Goal: Task Accomplishment & Management: Manage account settings

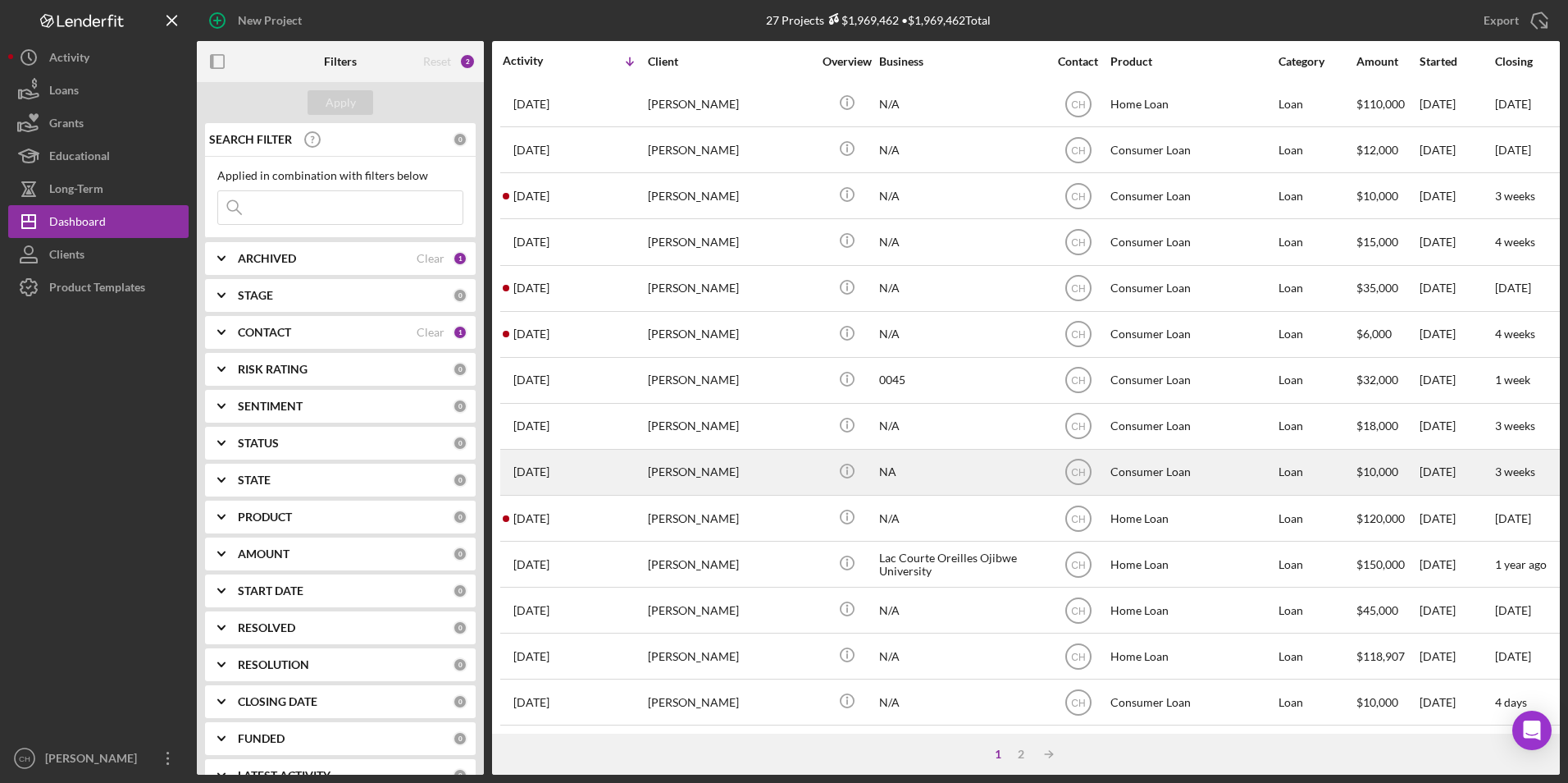
scroll to position [328, 0]
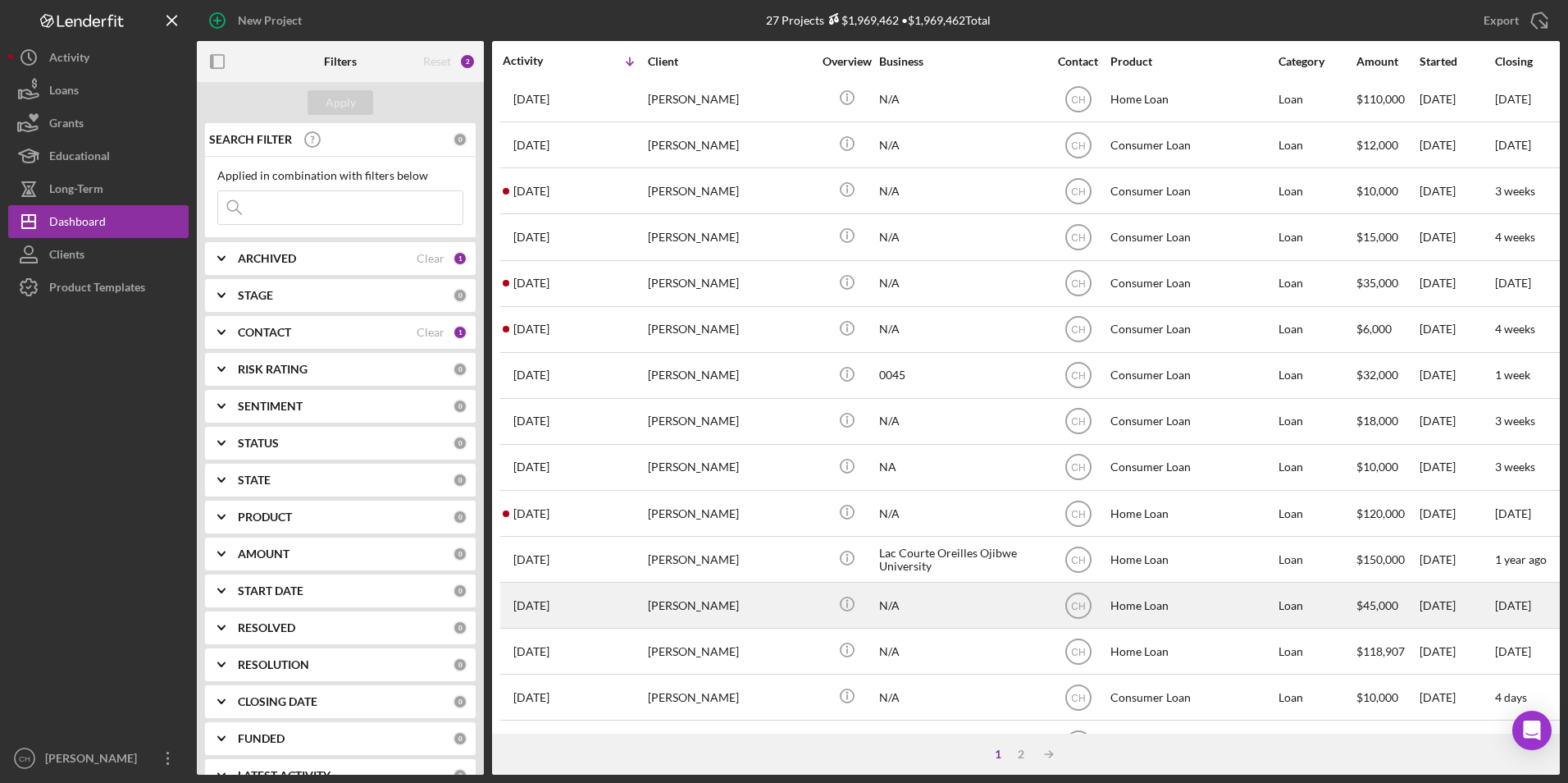
click at [650, 613] on div "Patti Potvine" at bounding box center [729, 605] width 164 height 43
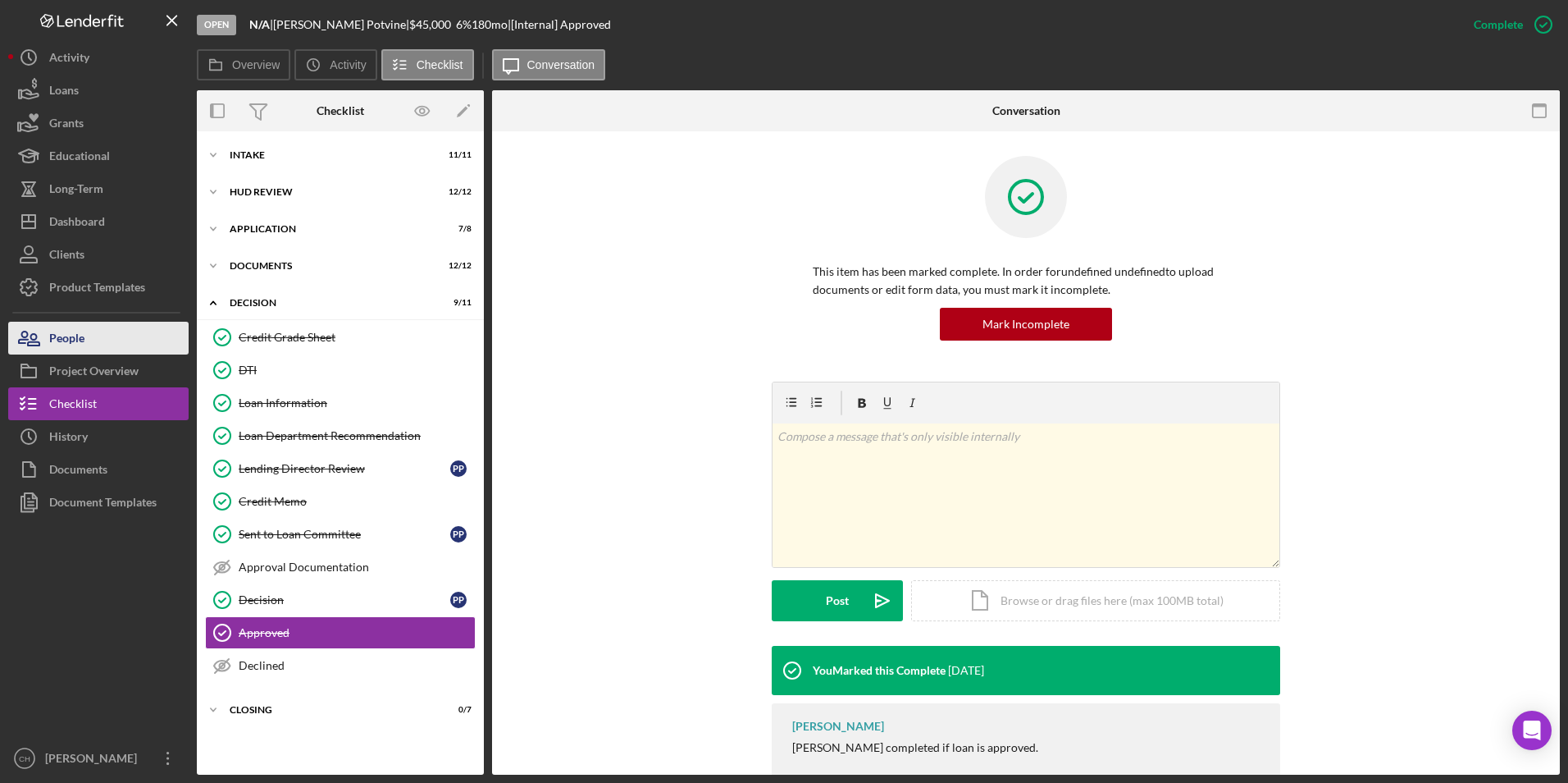
click at [47, 336] on icon "button" at bounding box center [29, 337] width 41 height 41
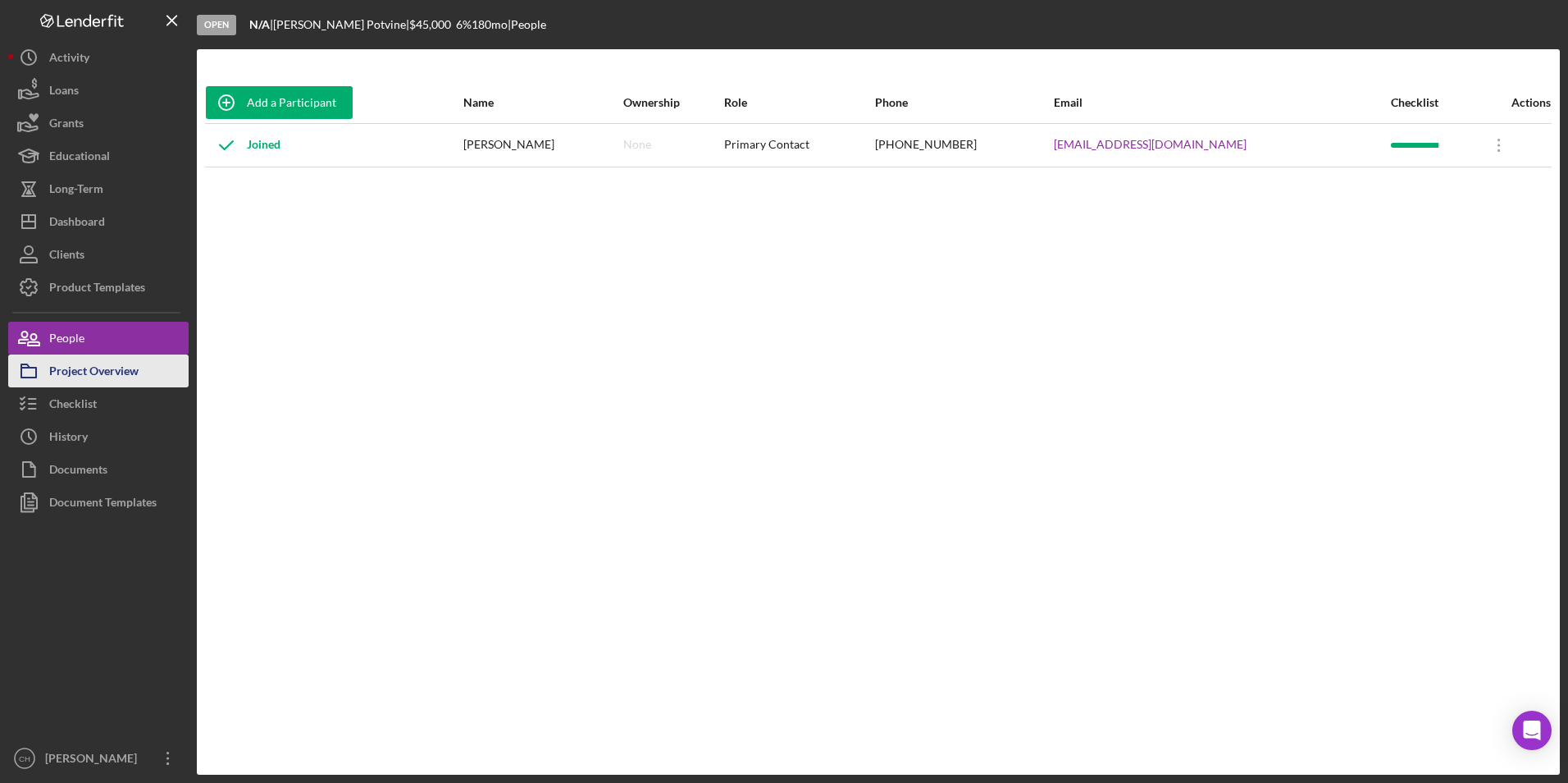
click at [67, 380] on div "Project Overview" at bounding box center [93, 373] width 90 height 37
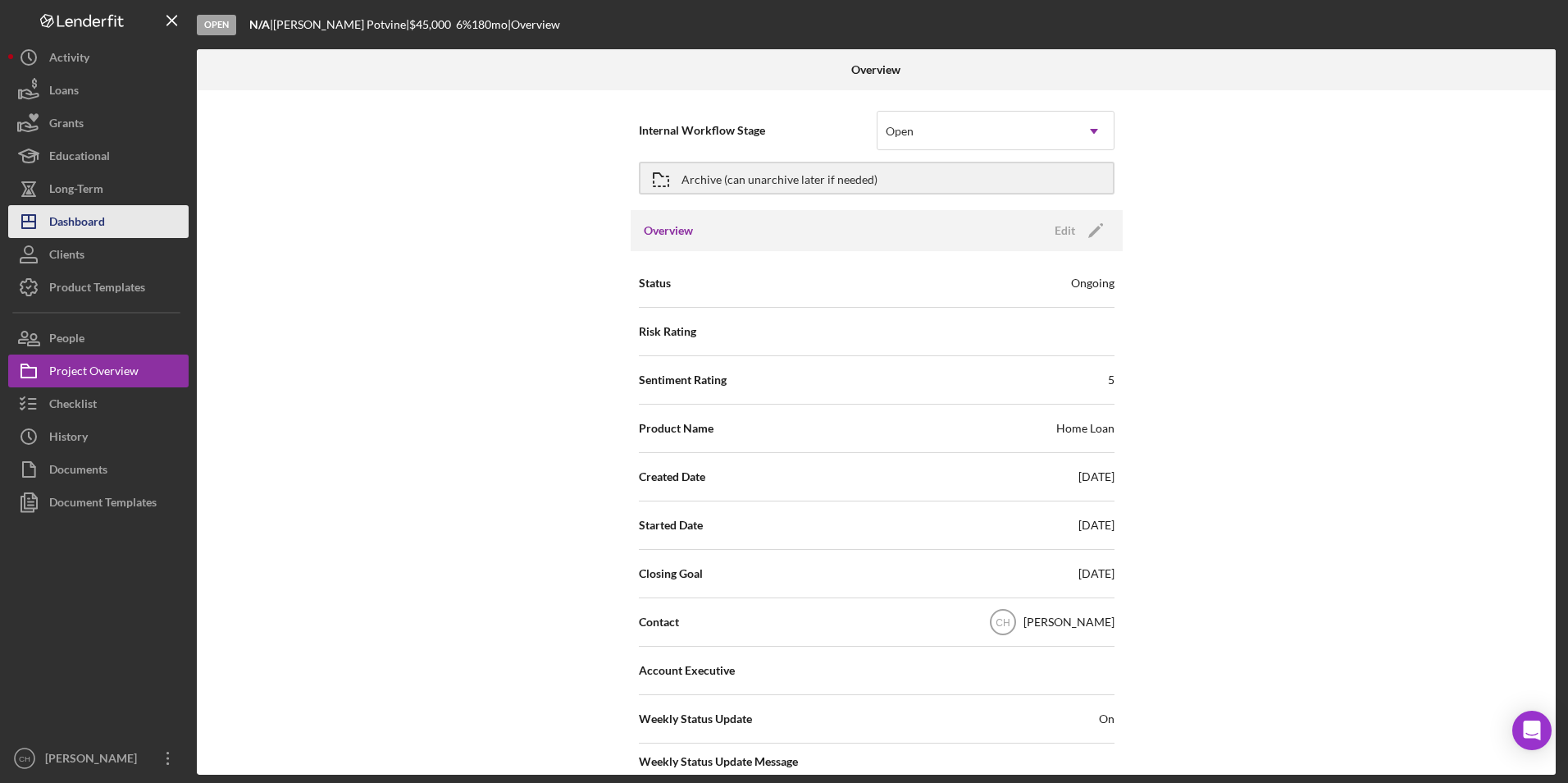
click at [83, 215] on div "Dashboard" at bounding box center [77, 224] width 55 height 37
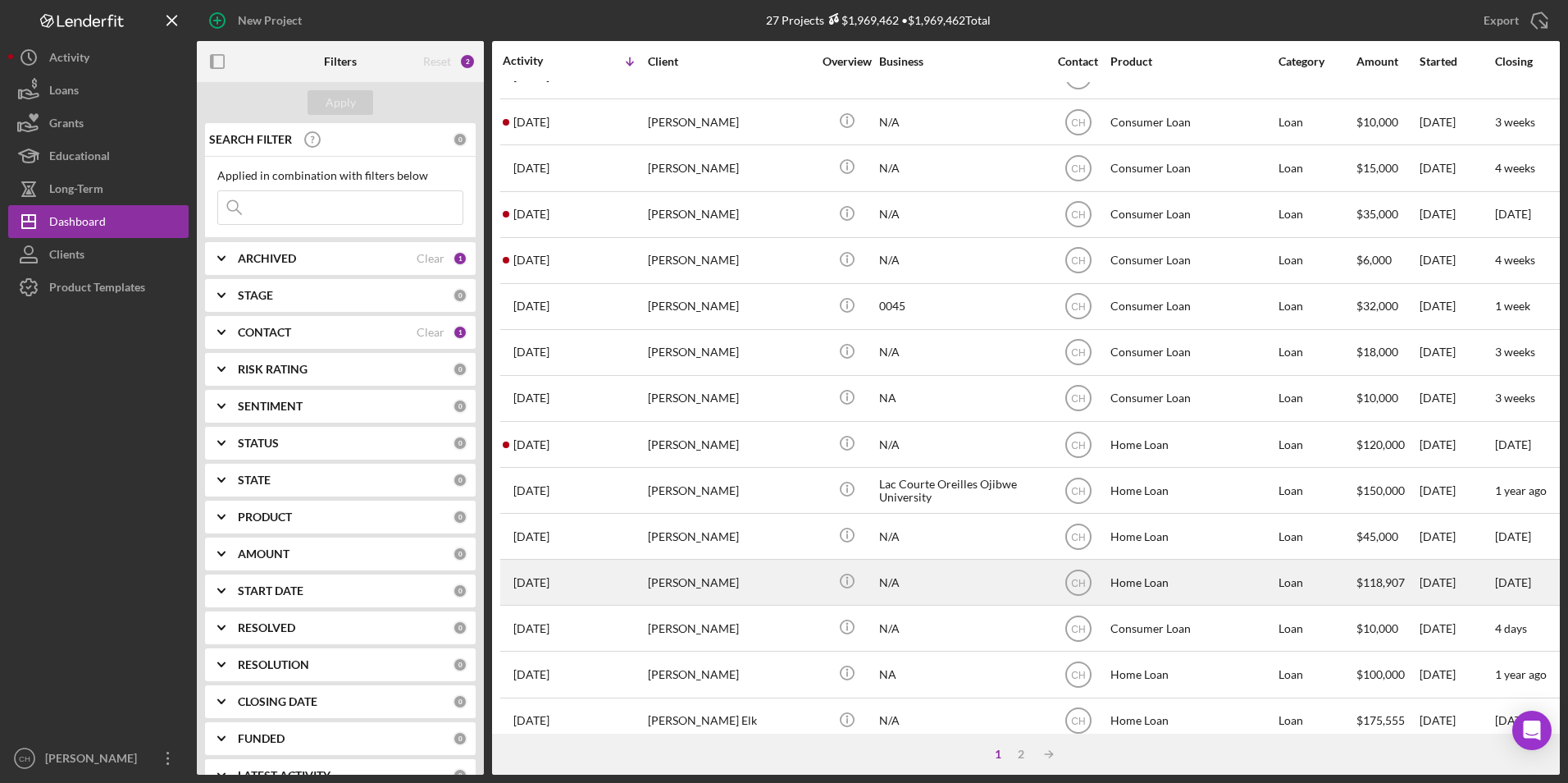
scroll to position [520, 0]
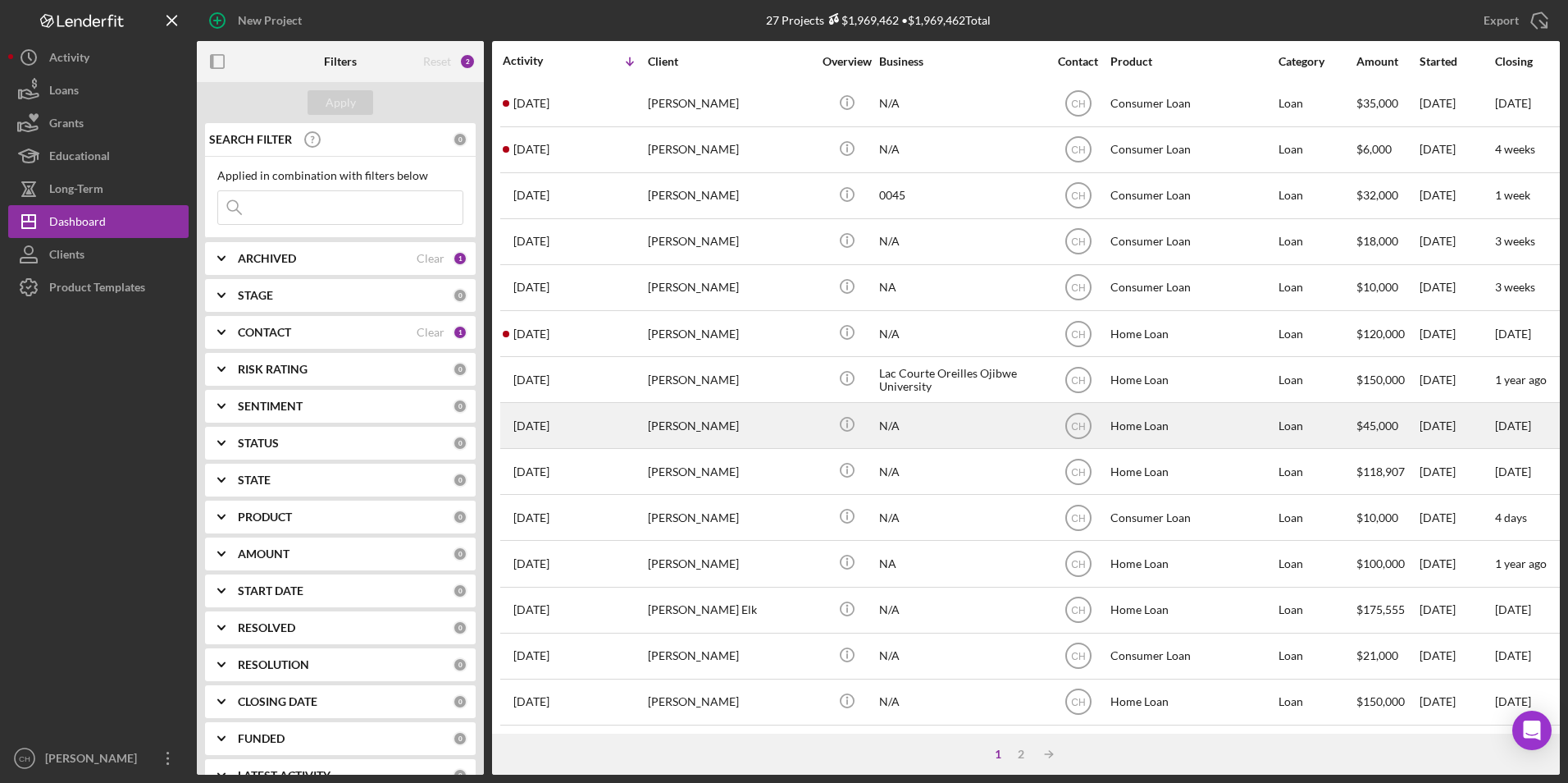
click at [687, 417] on div "Patti Potvine" at bounding box center [729, 425] width 164 height 43
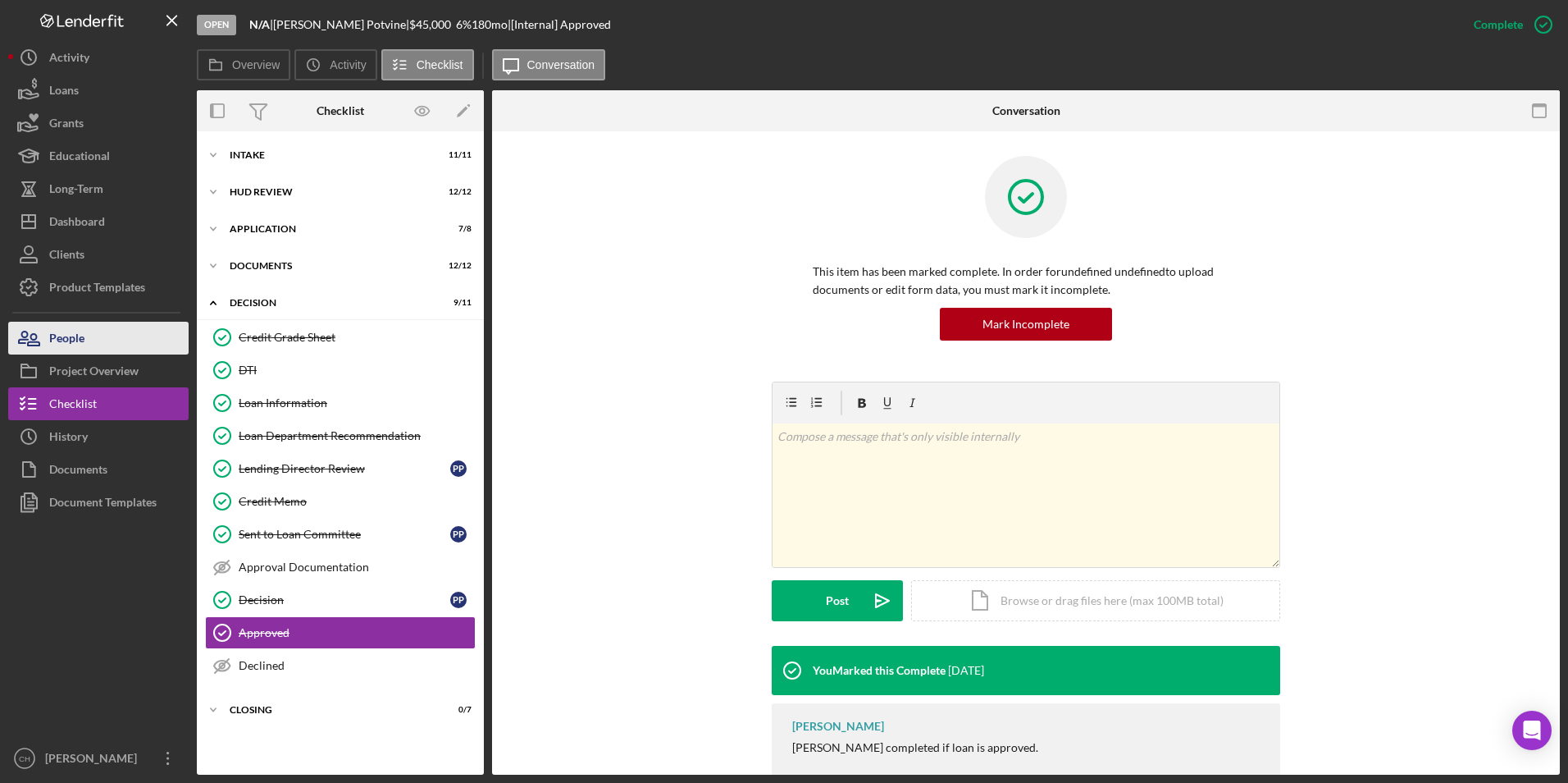
click at [98, 348] on button "People" at bounding box center [98, 337] width 180 height 32
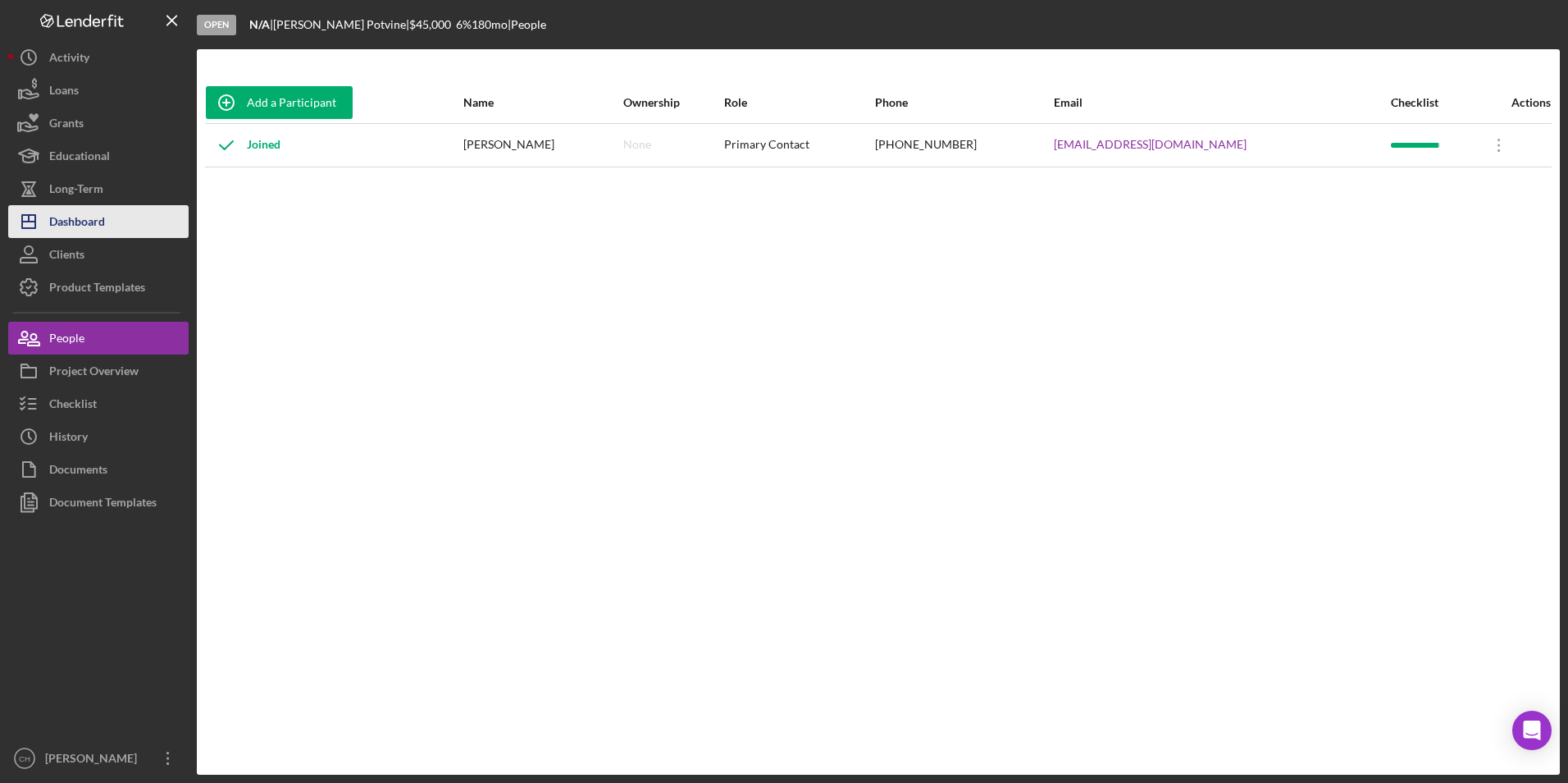
click at [161, 226] on button "Icon/Dashboard Dashboard" at bounding box center [98, 221] width 180 height 32
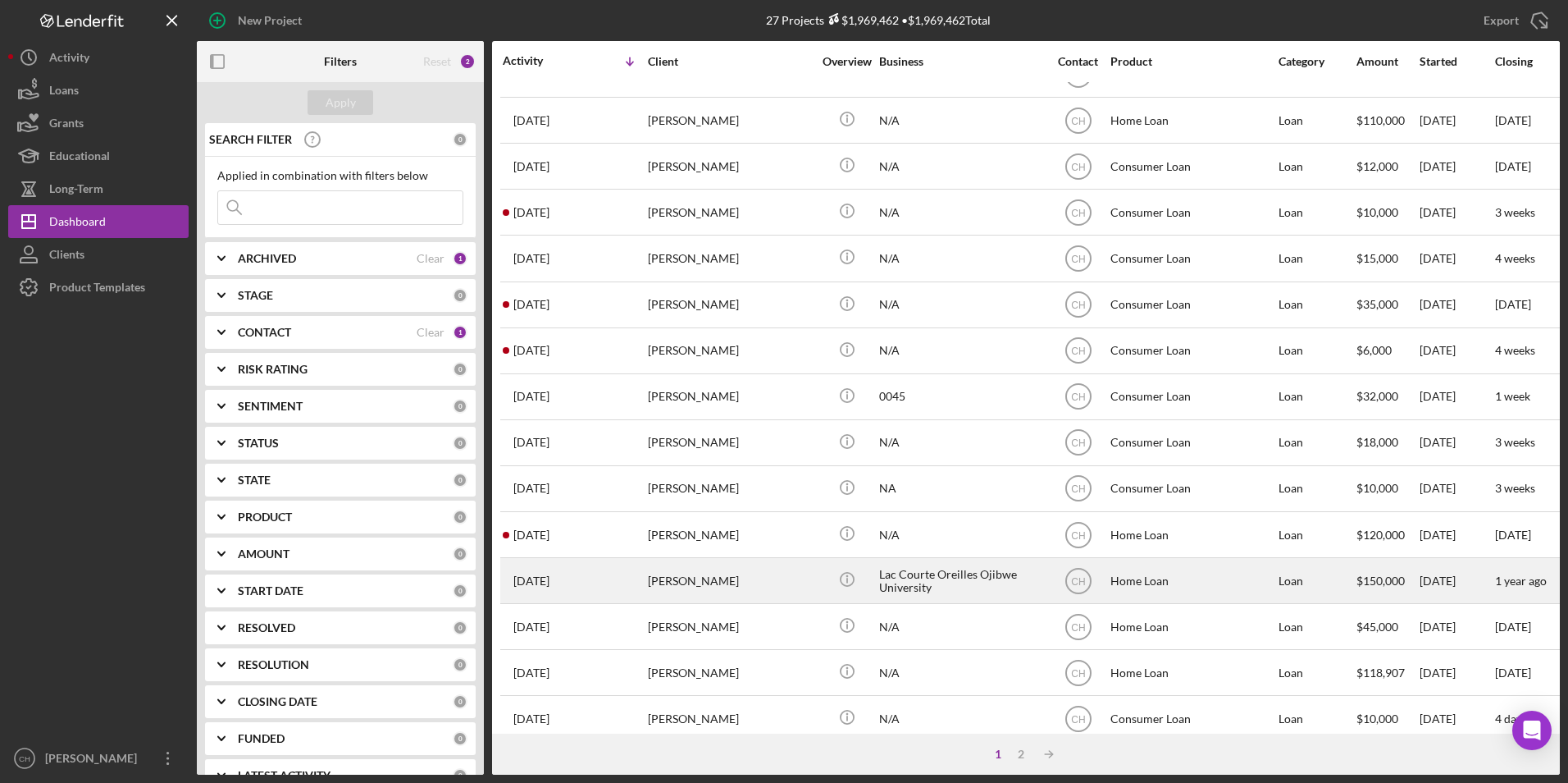
scroll to position [410, 0]
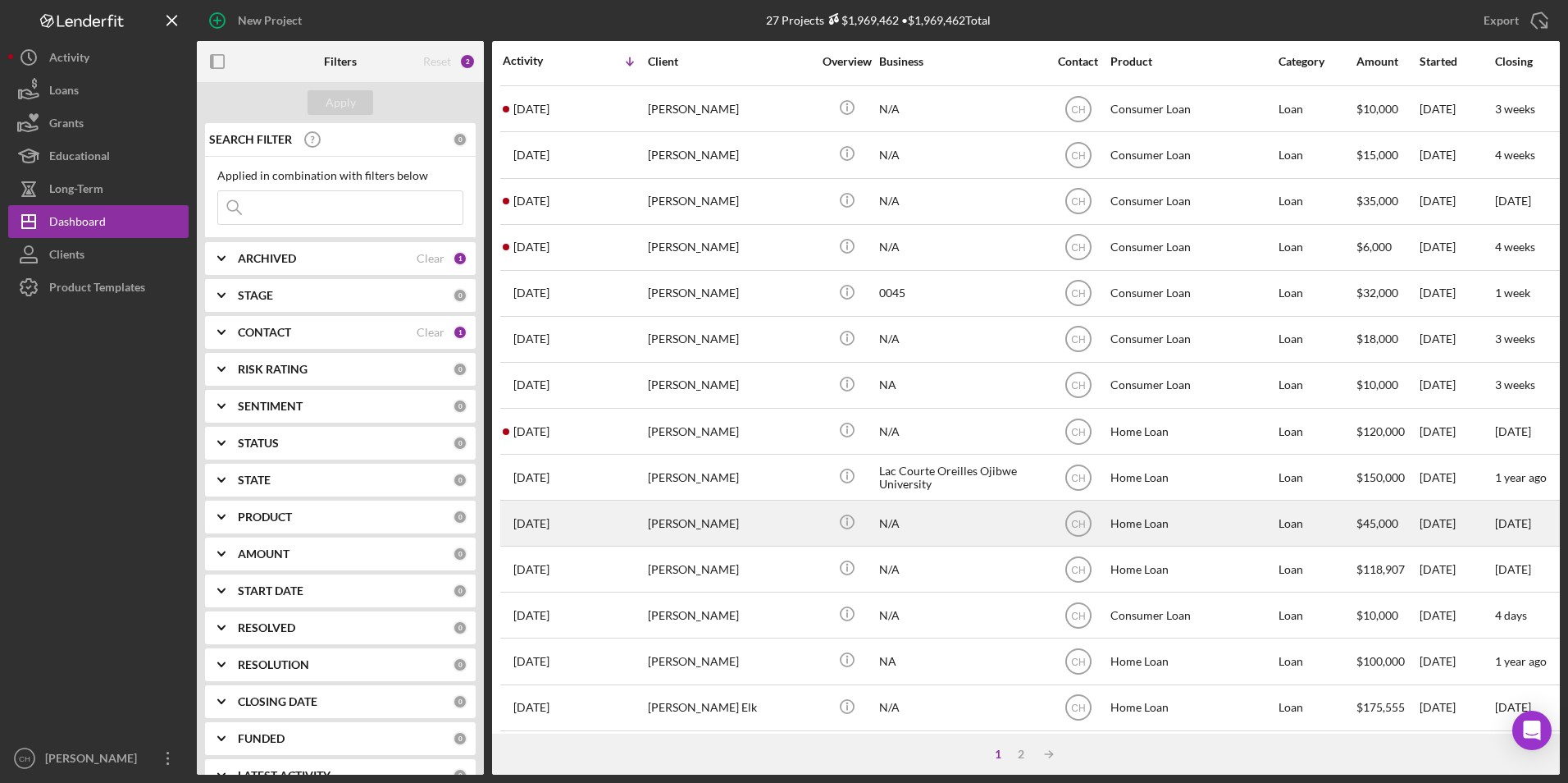
click at [709, 532] on div "Patti Potvine" at bounding box center [729, 522] width 164 height 43
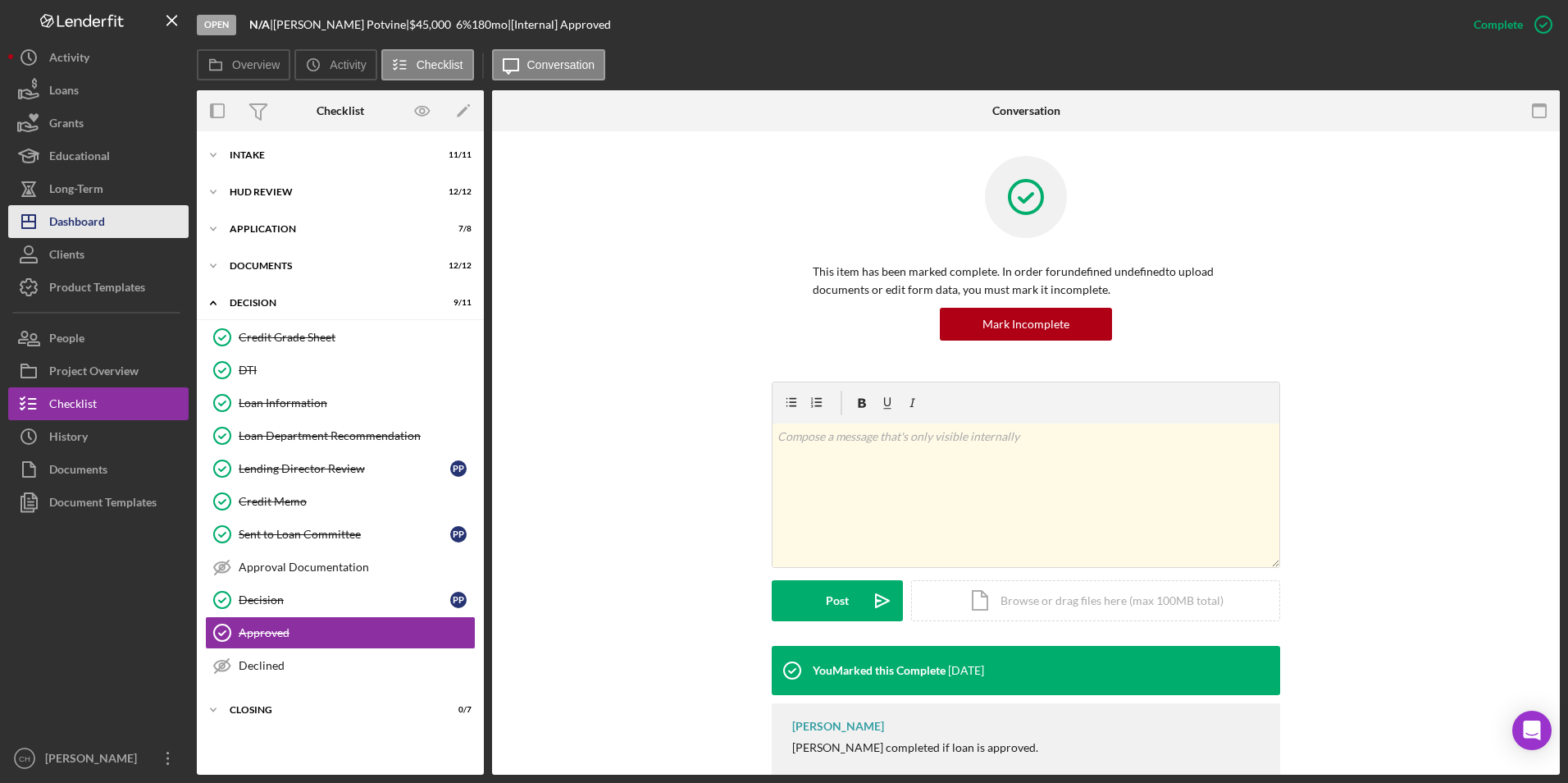
click at [79, 220] on div "Dashboard" at bounding box center [77, 224] width 55 height 37
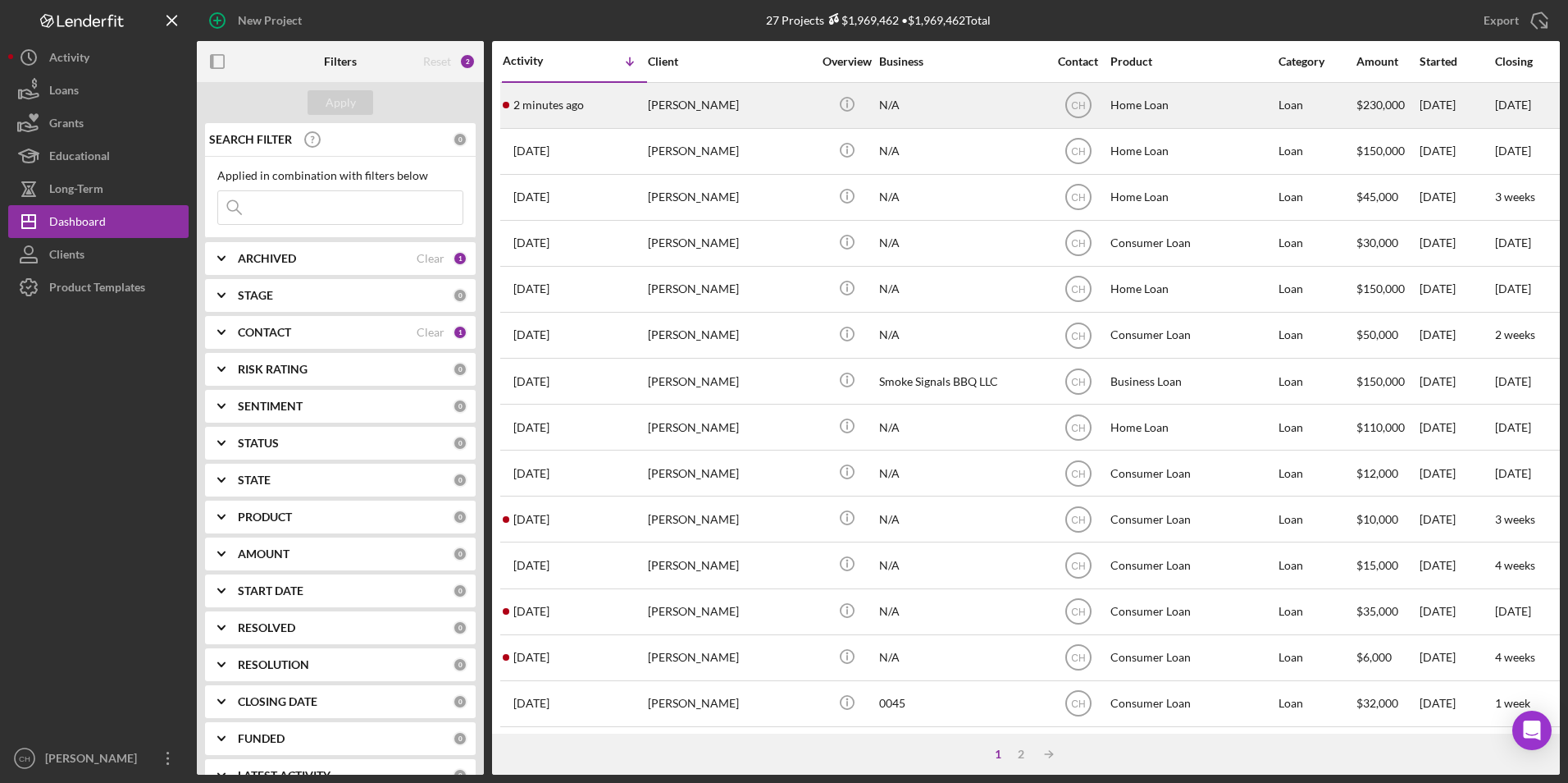
click at [577, 108] on time "2 minutes ago" at bounding box center [548, 104] width 70 height 13
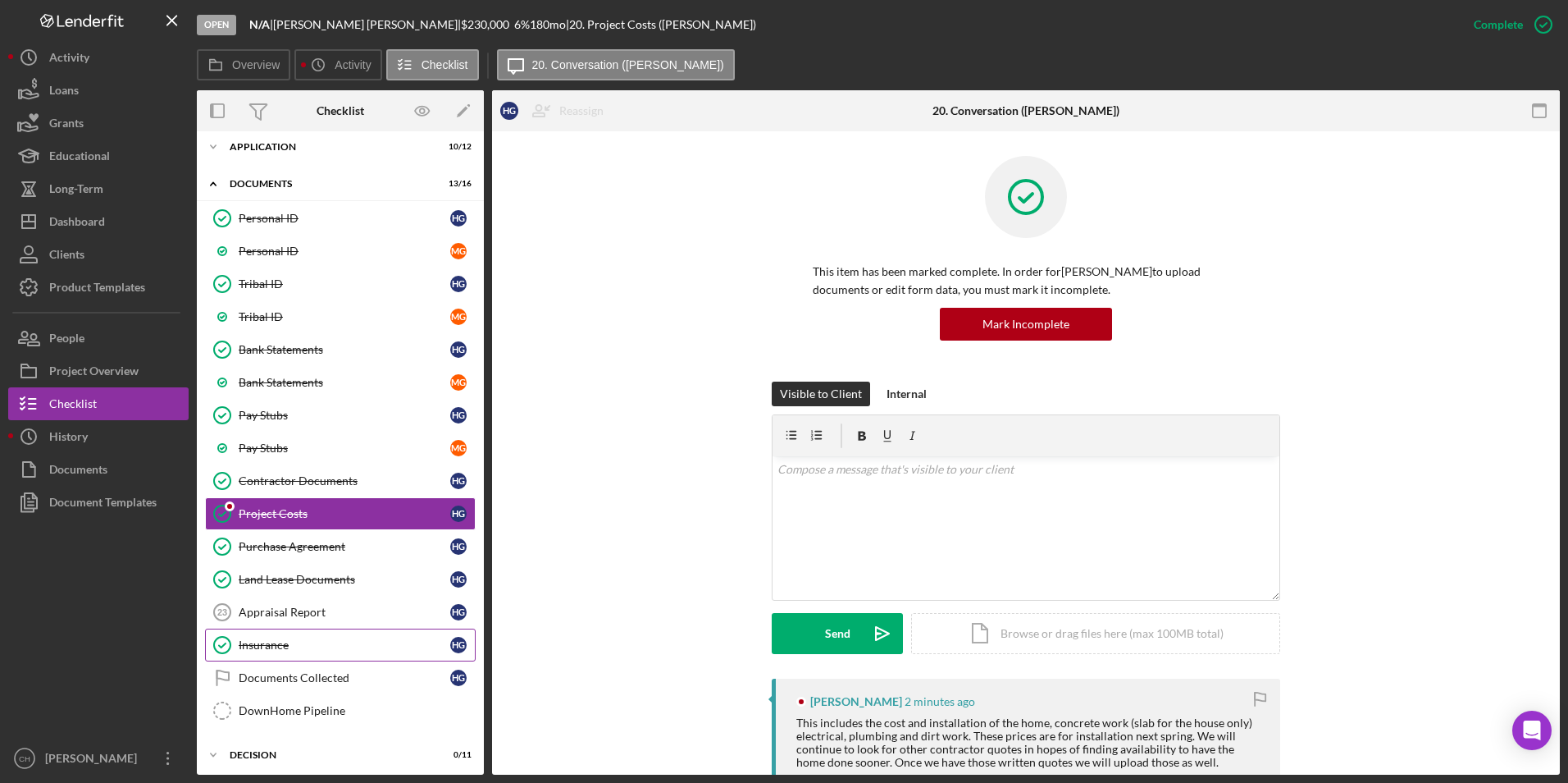
scroll to position [159, 0]
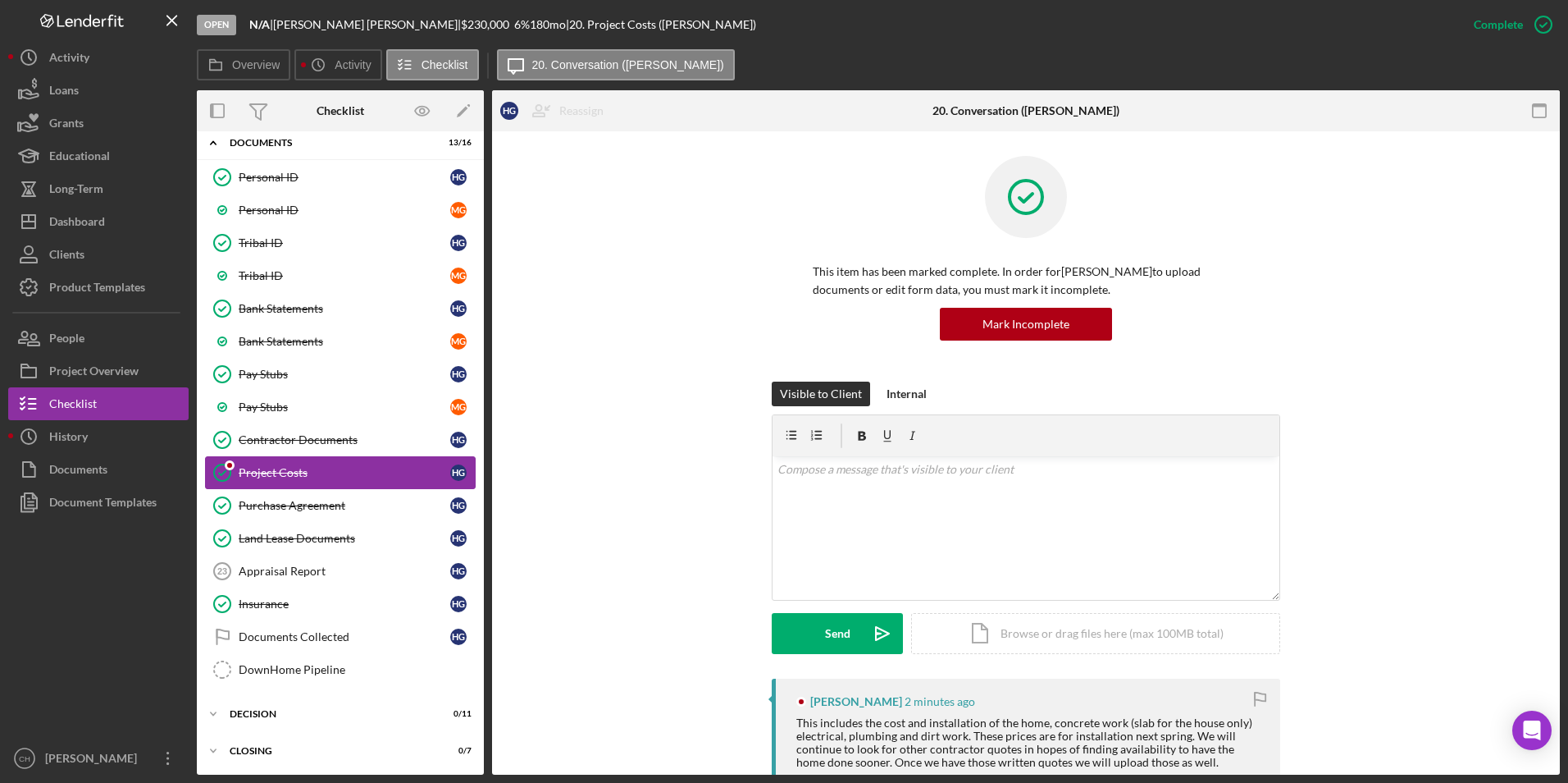
click at [295, 466] on div "Project Costs" at bounding box center [344, 472] width 212 height 13
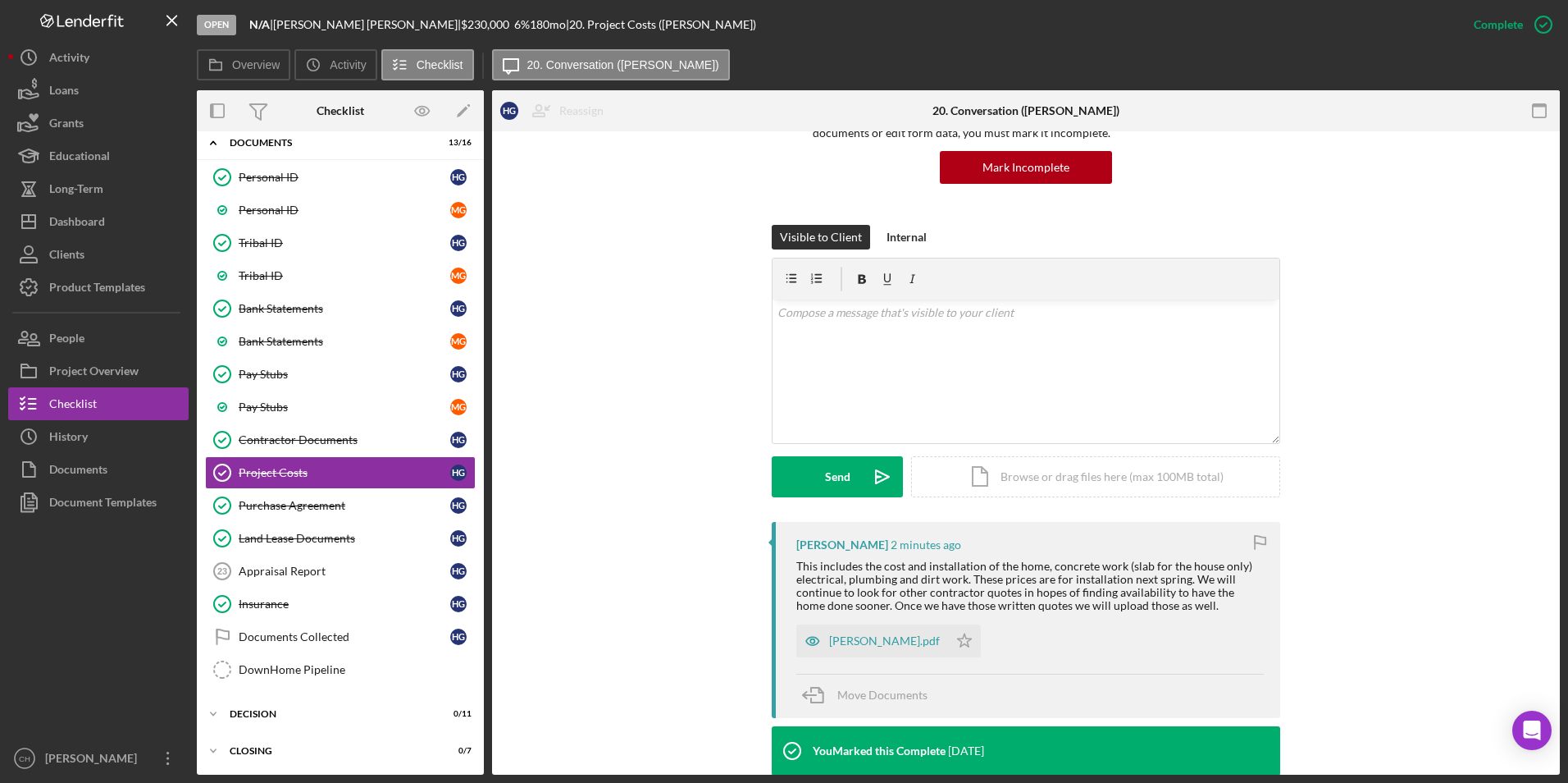
scroll to position [164, 0]
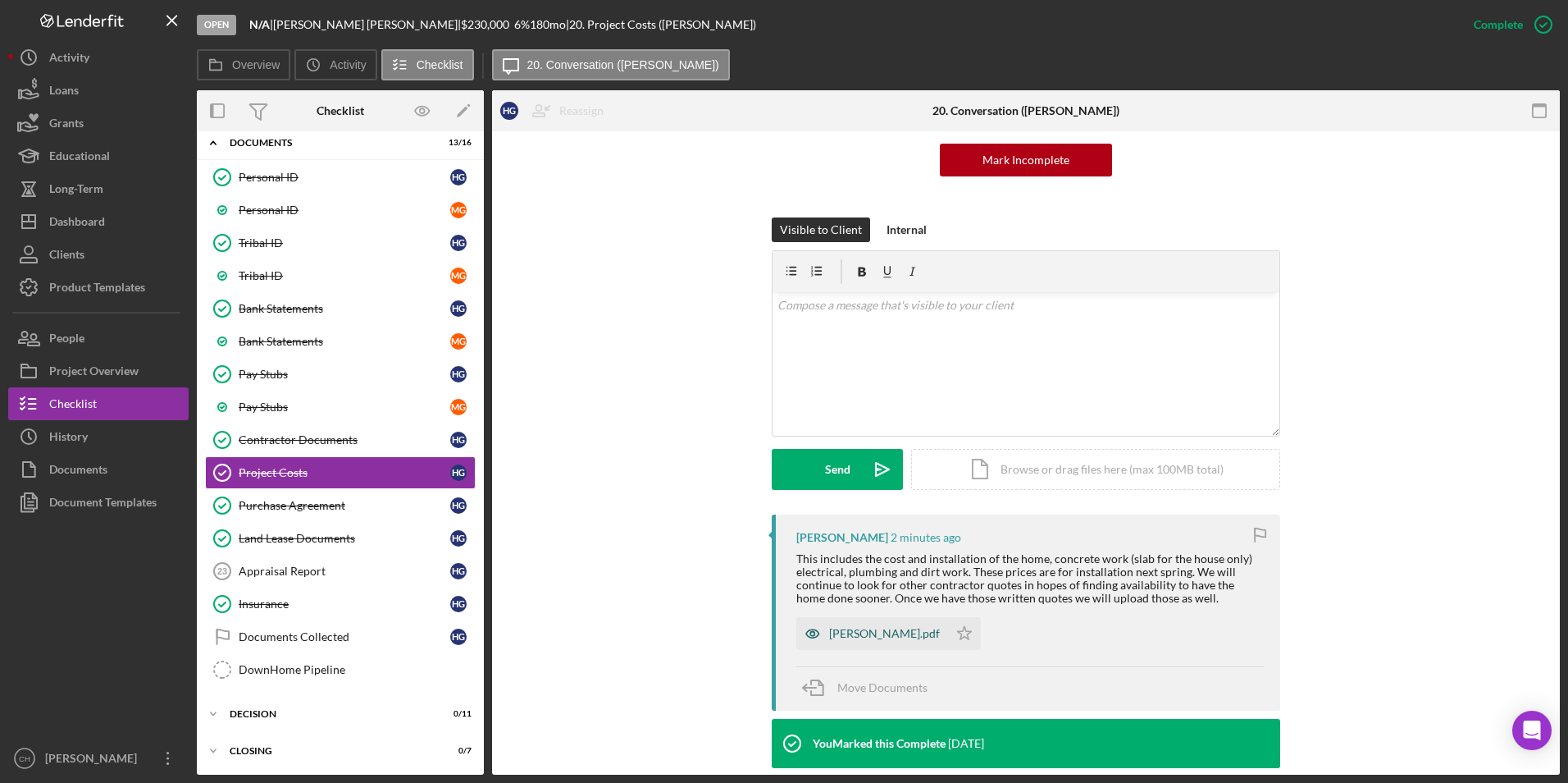
click at [859, 650] on div "[PERSON_NAME].pdf" at bounding box center [872, 632] width 152 height 32
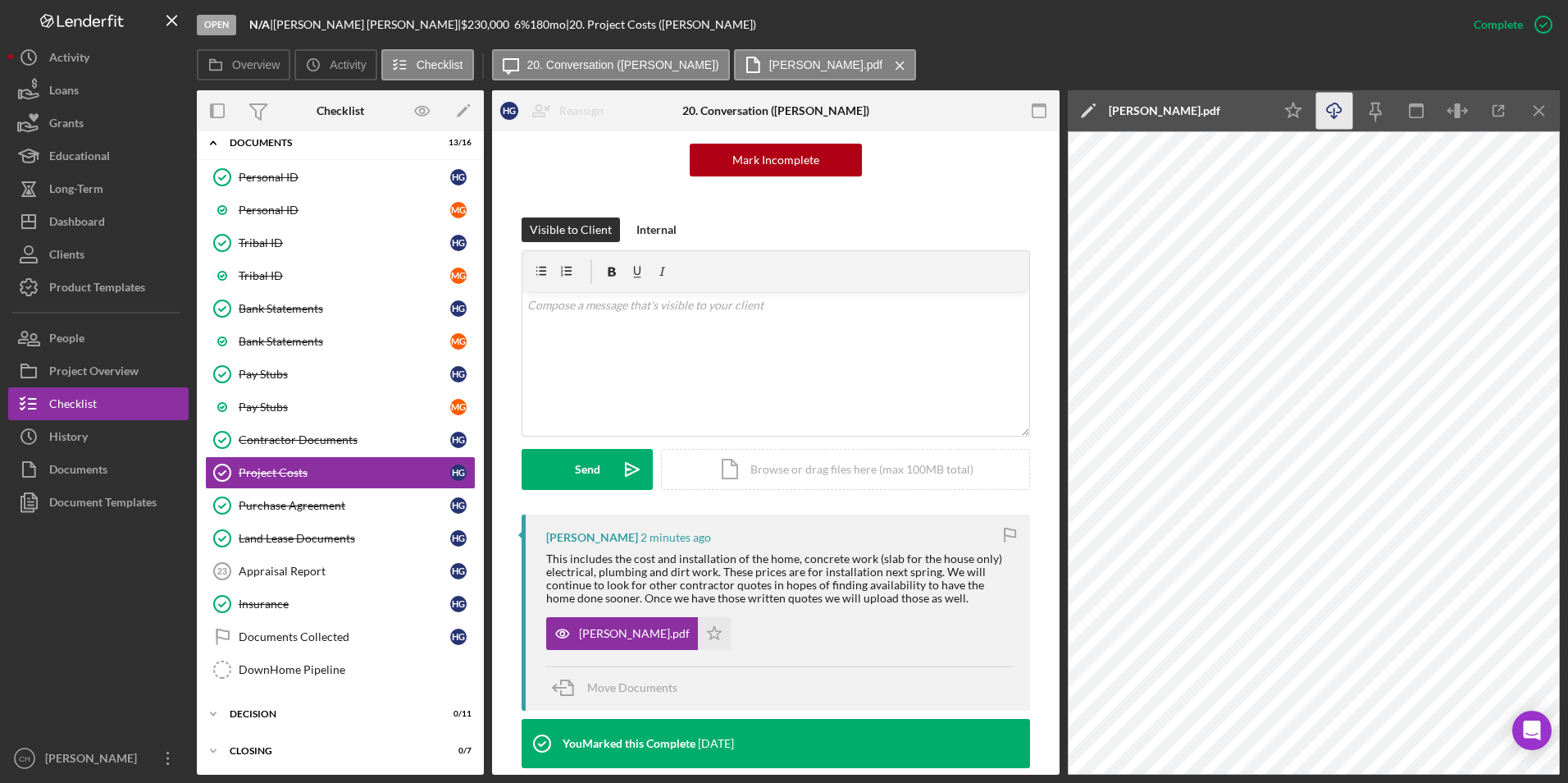
click at [1337, 114] on icon "Icon/Download" at bounding box center [1334, 111] width 37 height 37
click at [708, 639] on polygon "button" at bounding box center [714, 632] width 14 height 13
click at [547, 302] on p at bounding box center [776, 305] width 498 height 18
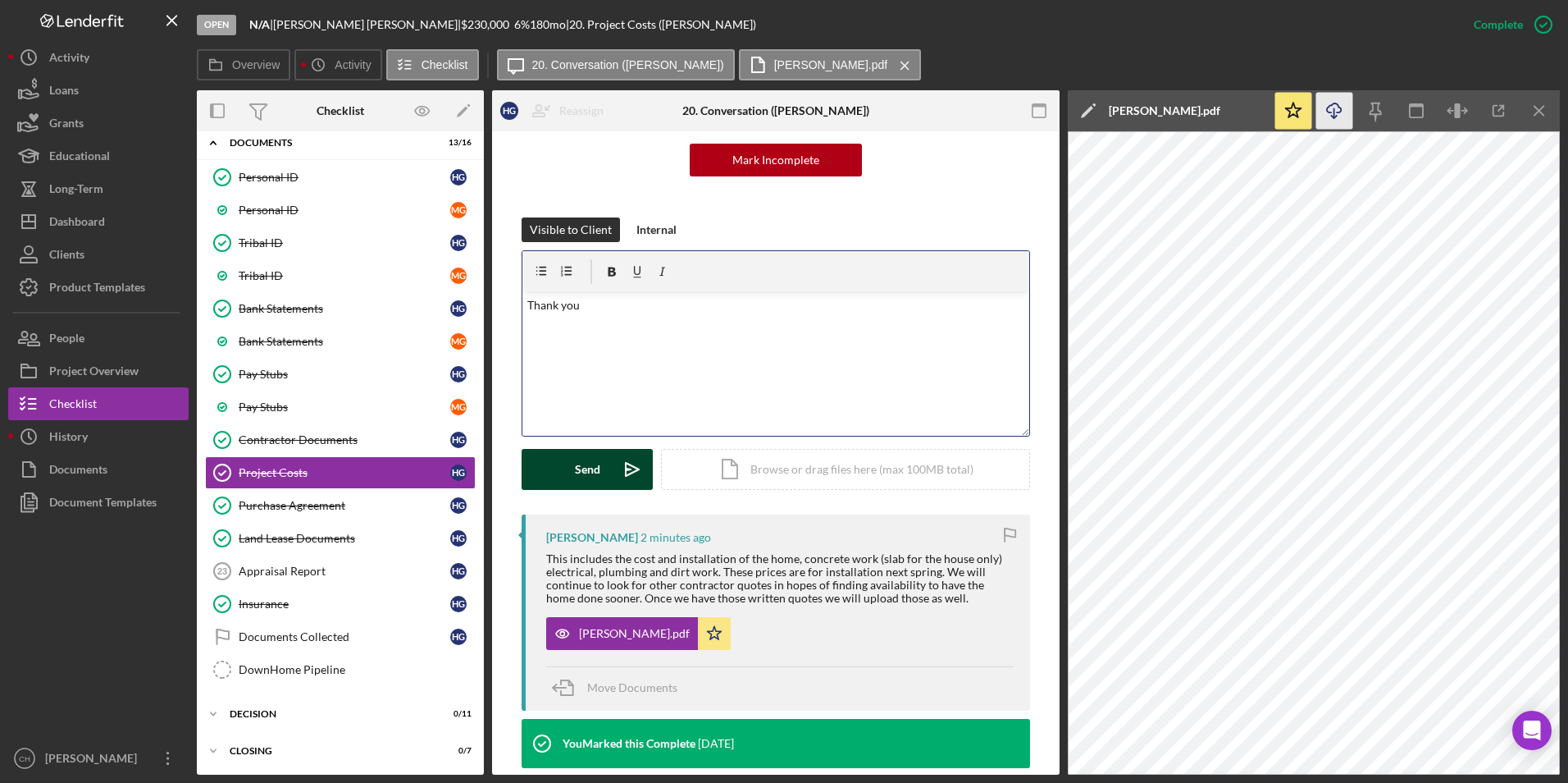
click at [586, 474] on div "Send" at bounding box center [588, 469] width 26 height 41
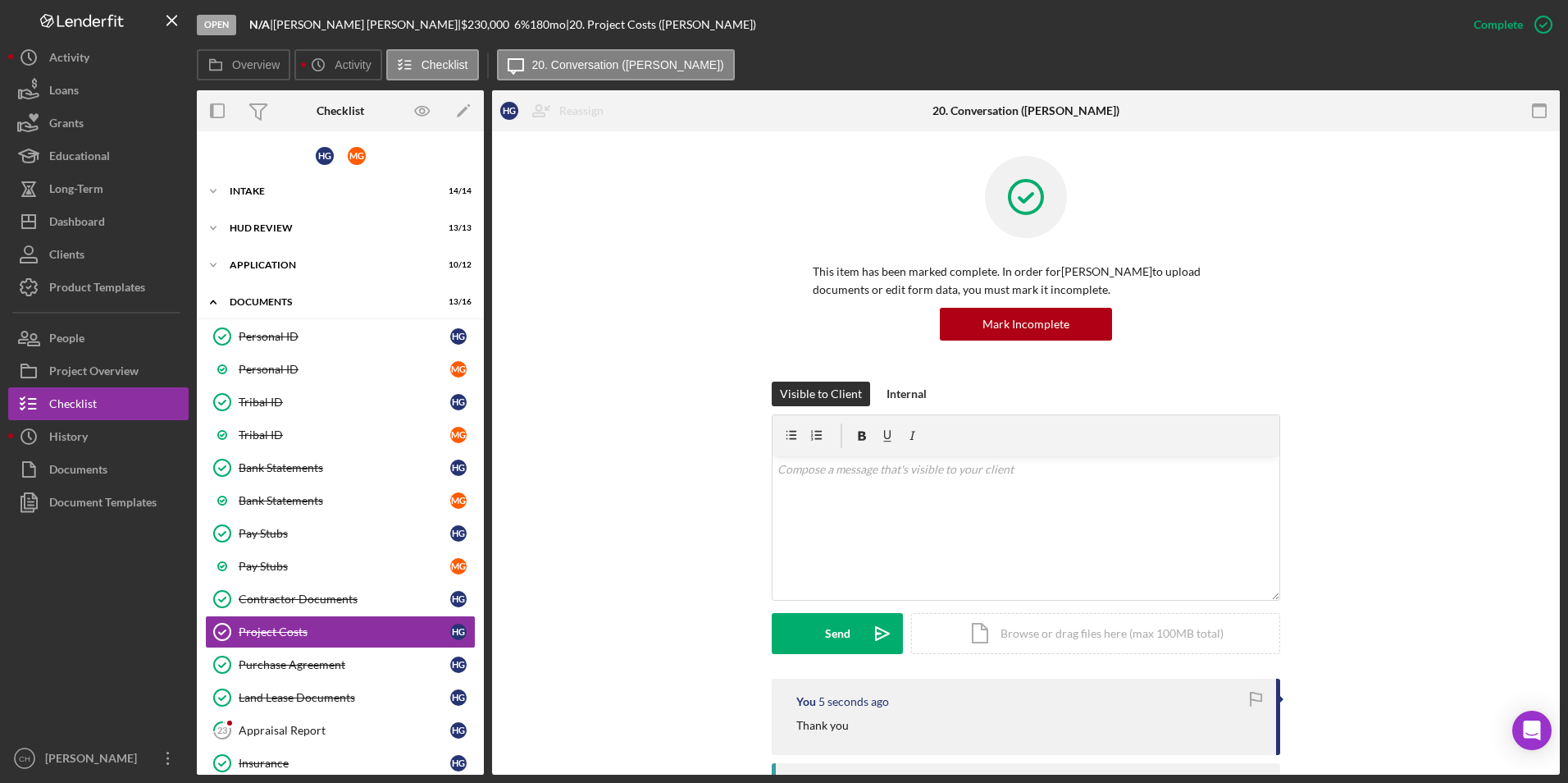
scroll to position [161, 0]
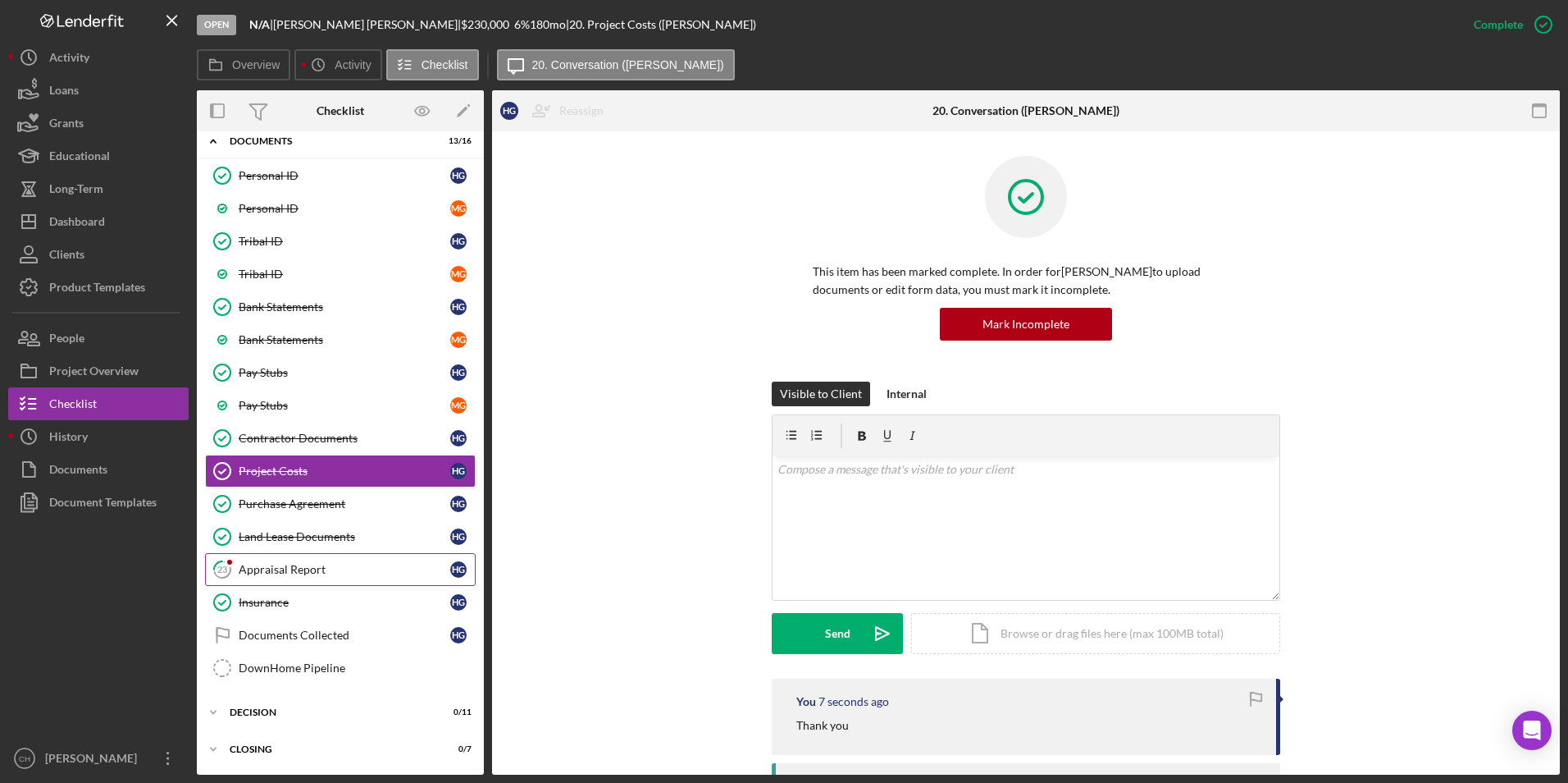
click at [300, 571] on div "Appraisal Report" at bounding box center [344, 569] width 212 height 13
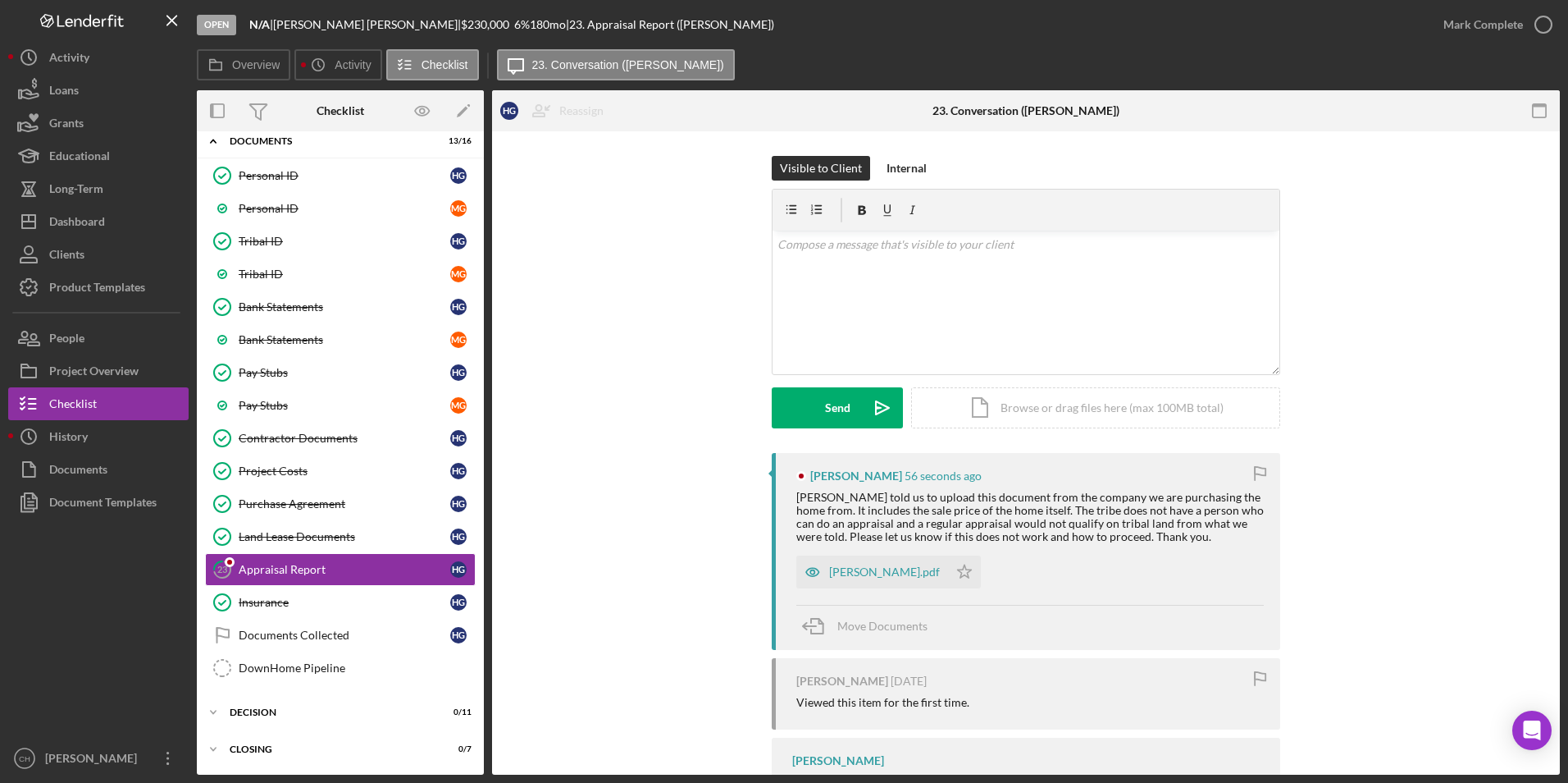
scroll to position [161, 0]
click at [833, 261] on div "v Color teal Color pink Remove color Add row above Add row below Add column bef…" at bounding box center [1026, 301] width 506 height 143
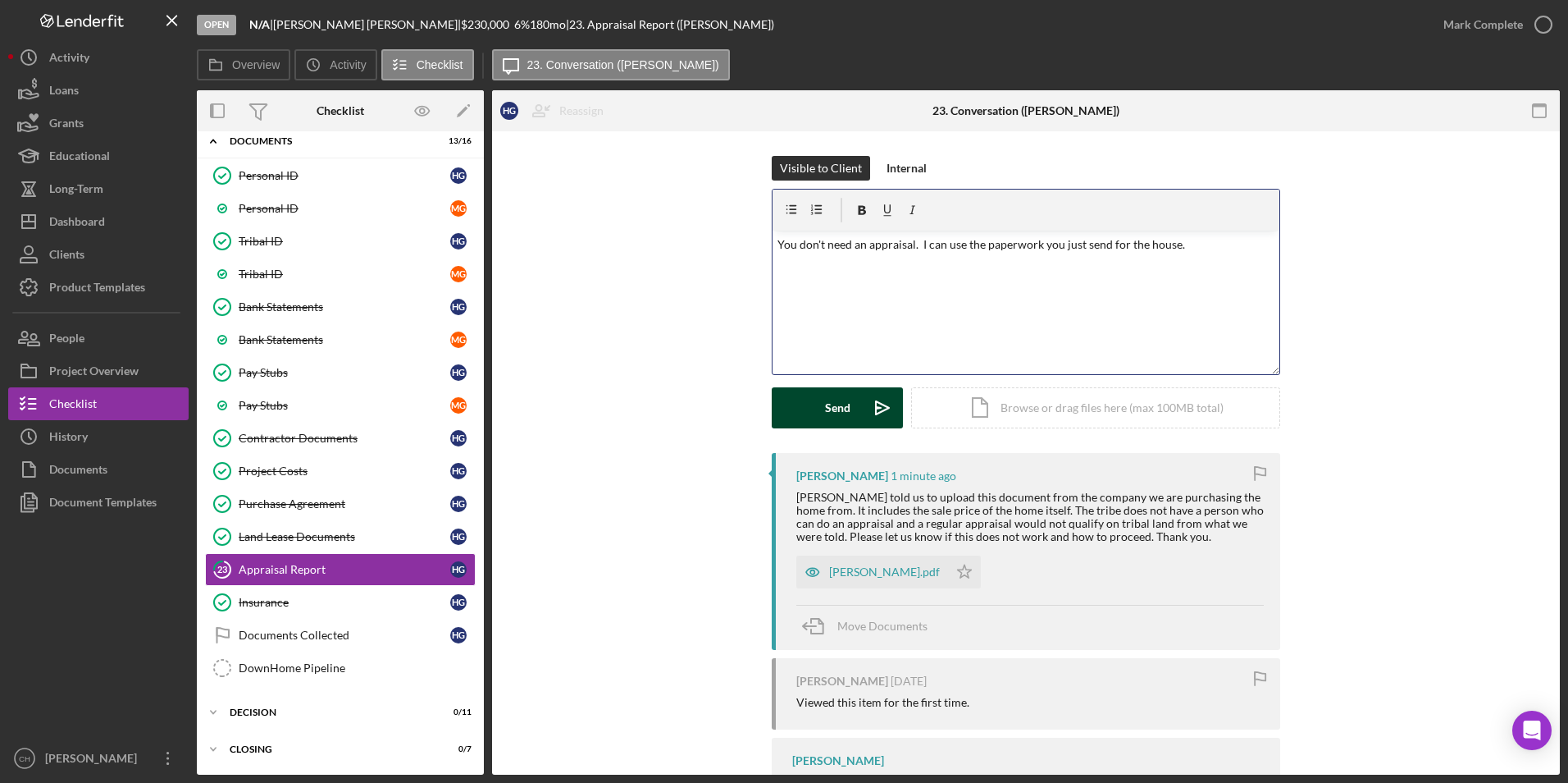
click at [826, 402] on div "Send" at bounding box center [838, 408] width 26 height 41
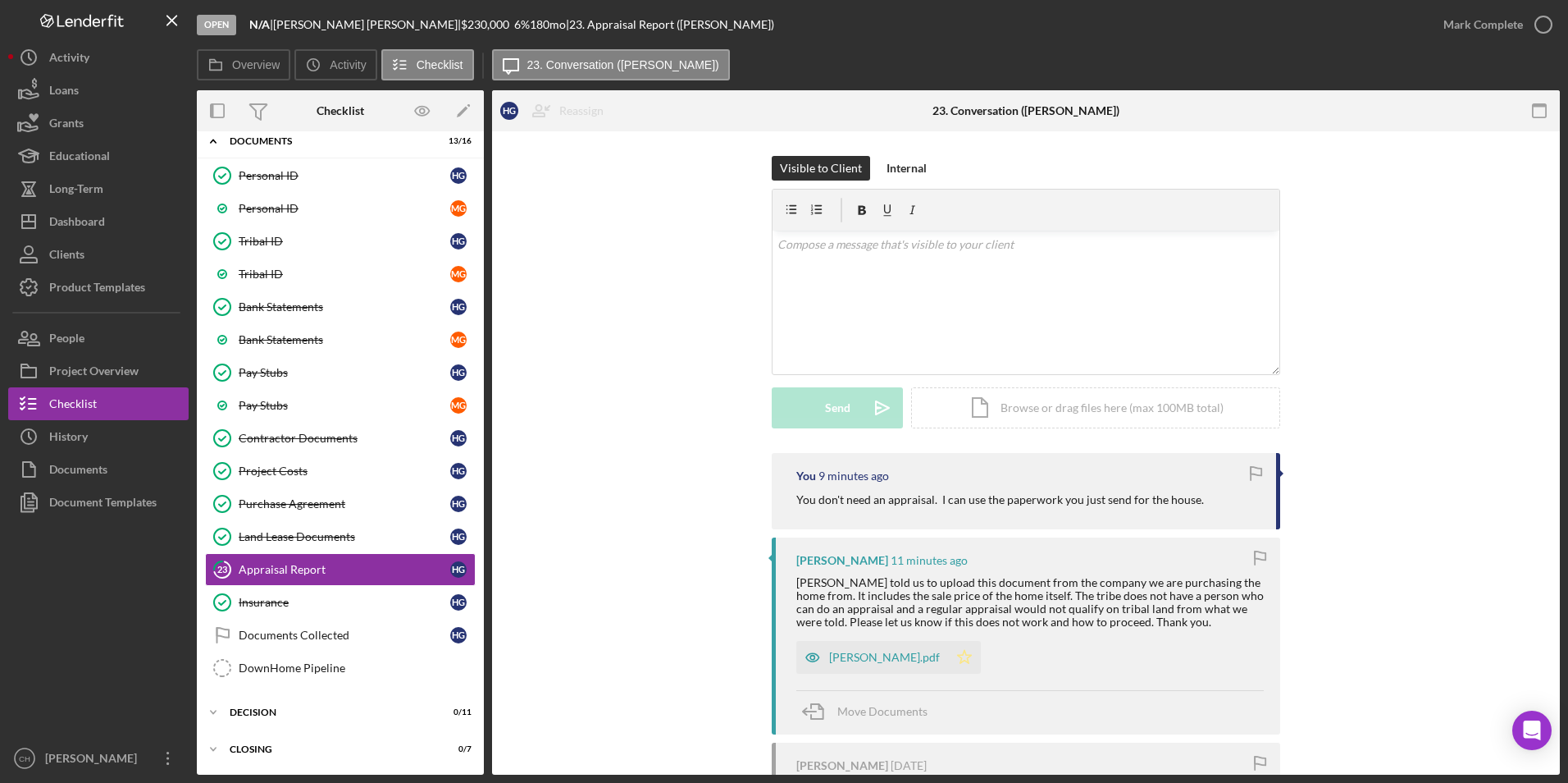
click at [948, 662] on icon "Icon/Star" at bounding box center [964, 656] width 32 height 32
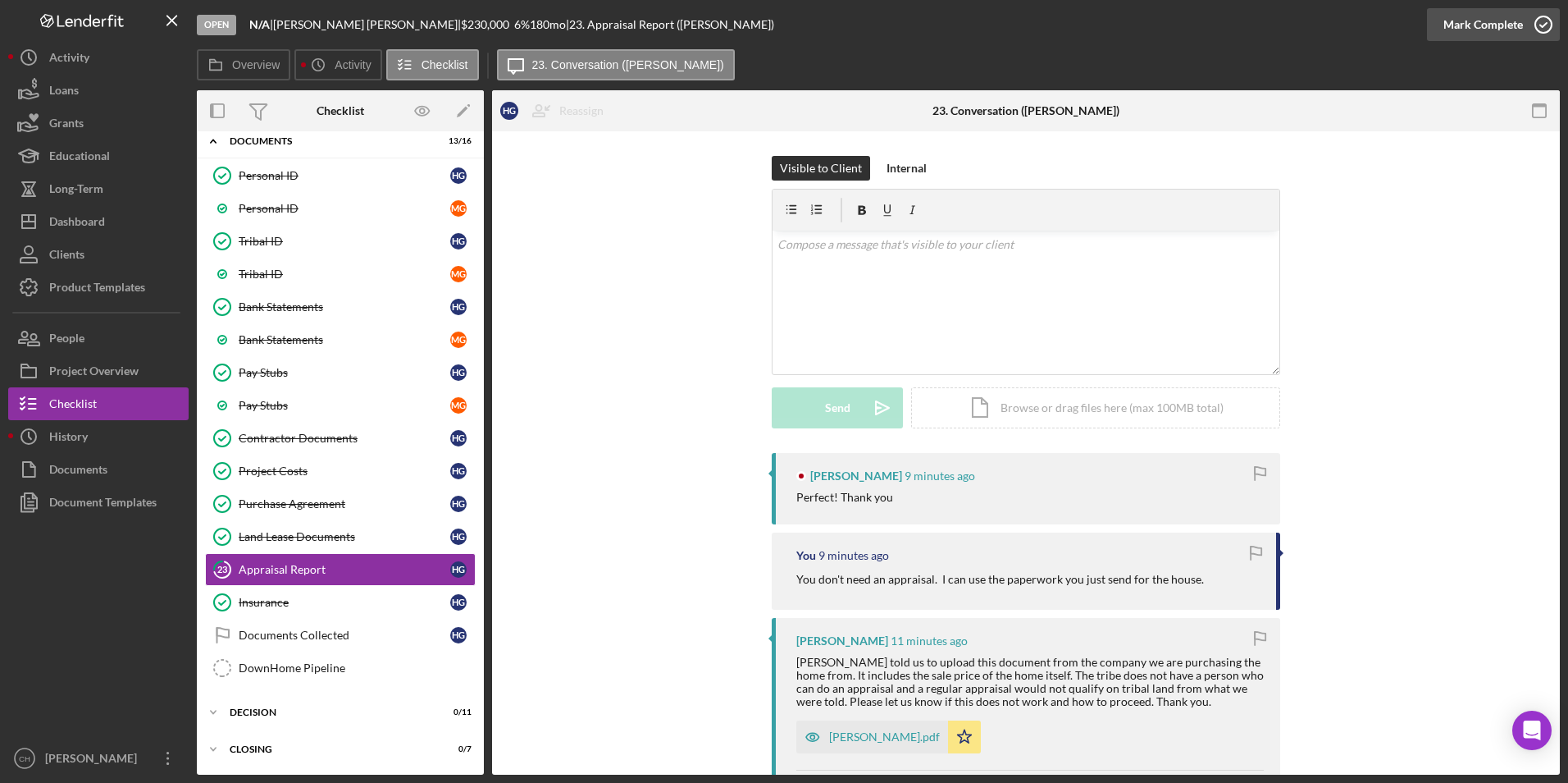
click at [1463, 18] on div "Mark Complete" at bounding box center [1483, 24] width 79 height 32
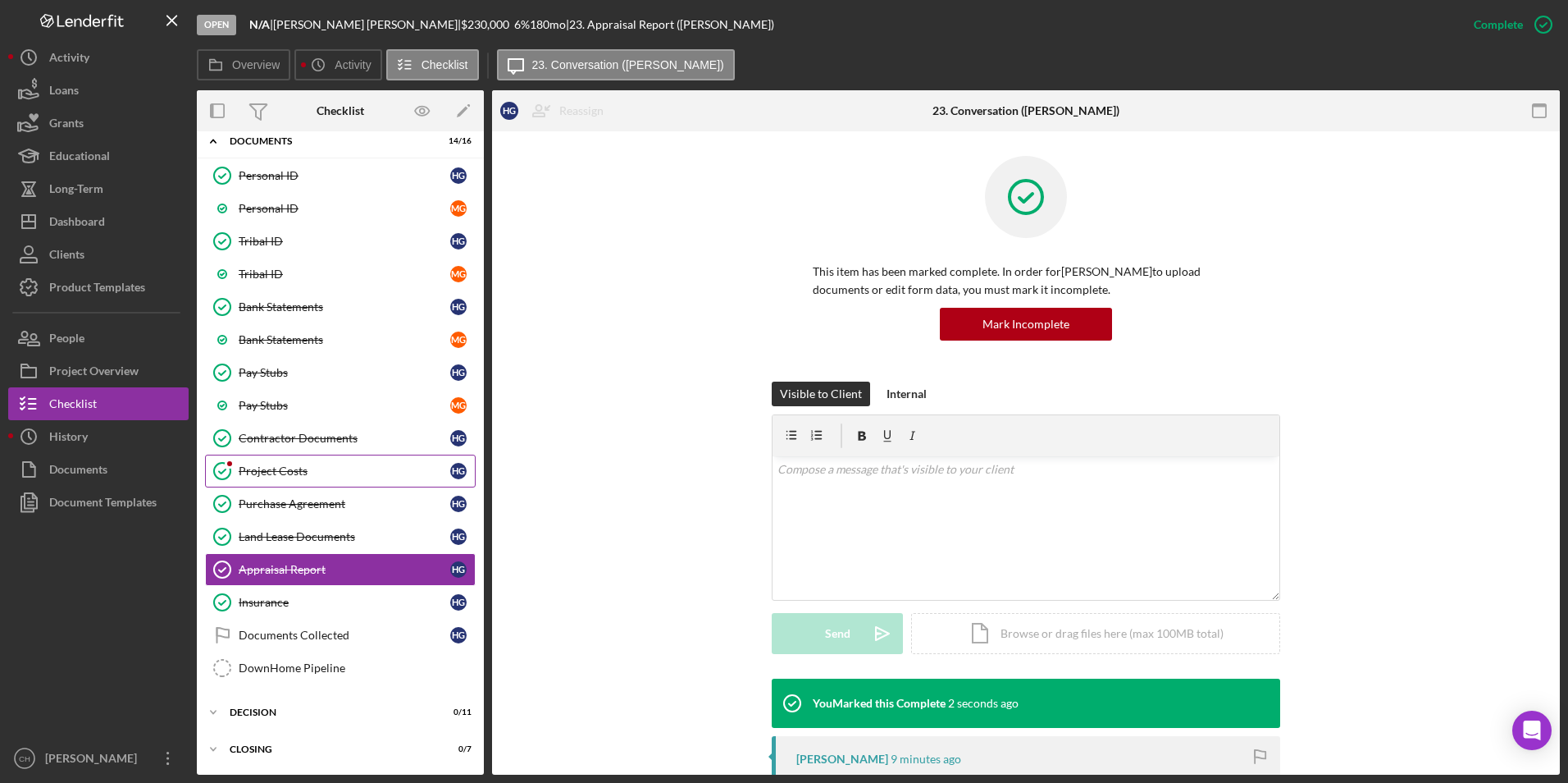
click at [287, 471] on div "Project Costs" at bounding box center [344, 471] width 212 height 13
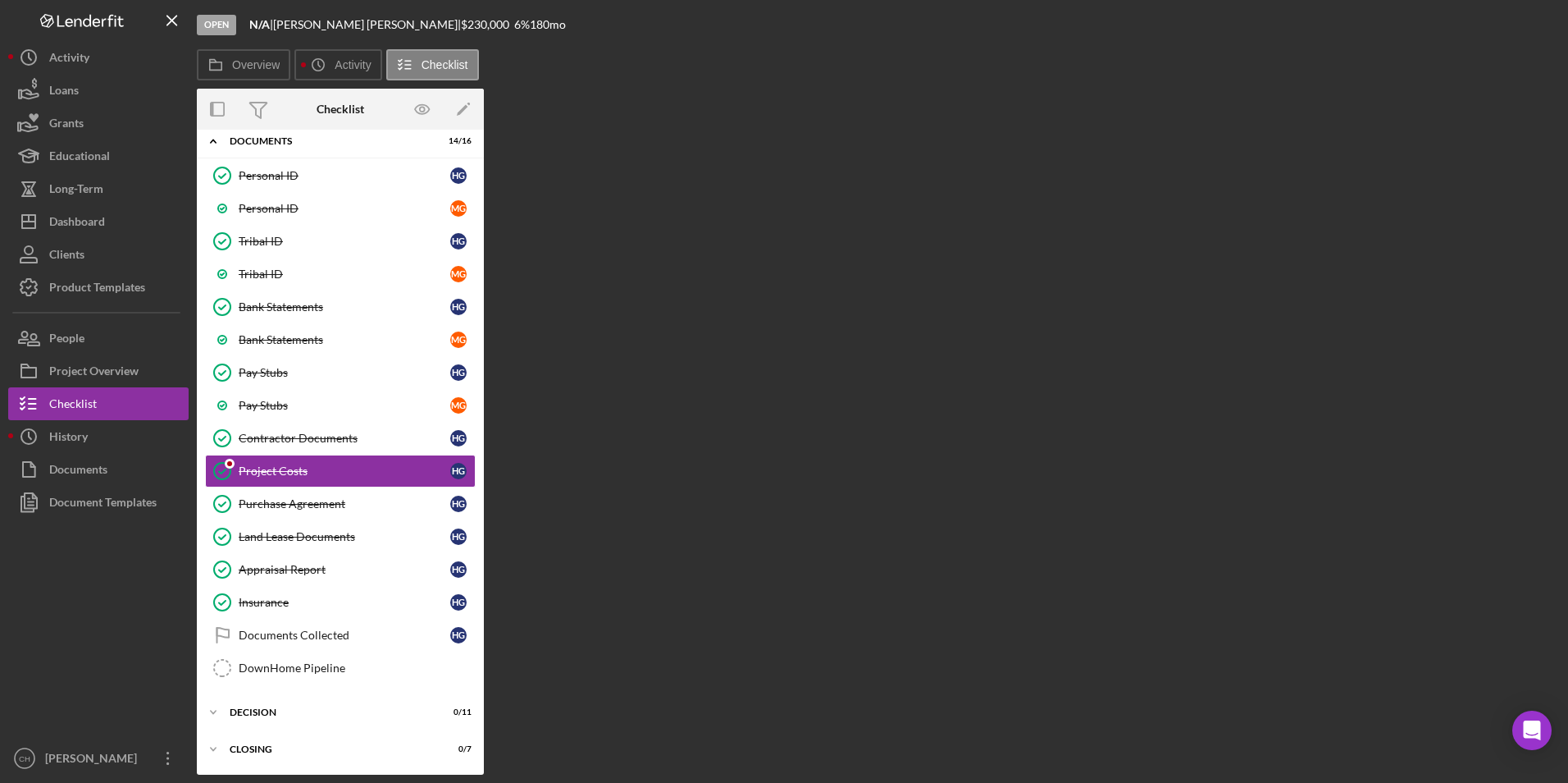
scroll to position [161, 0]
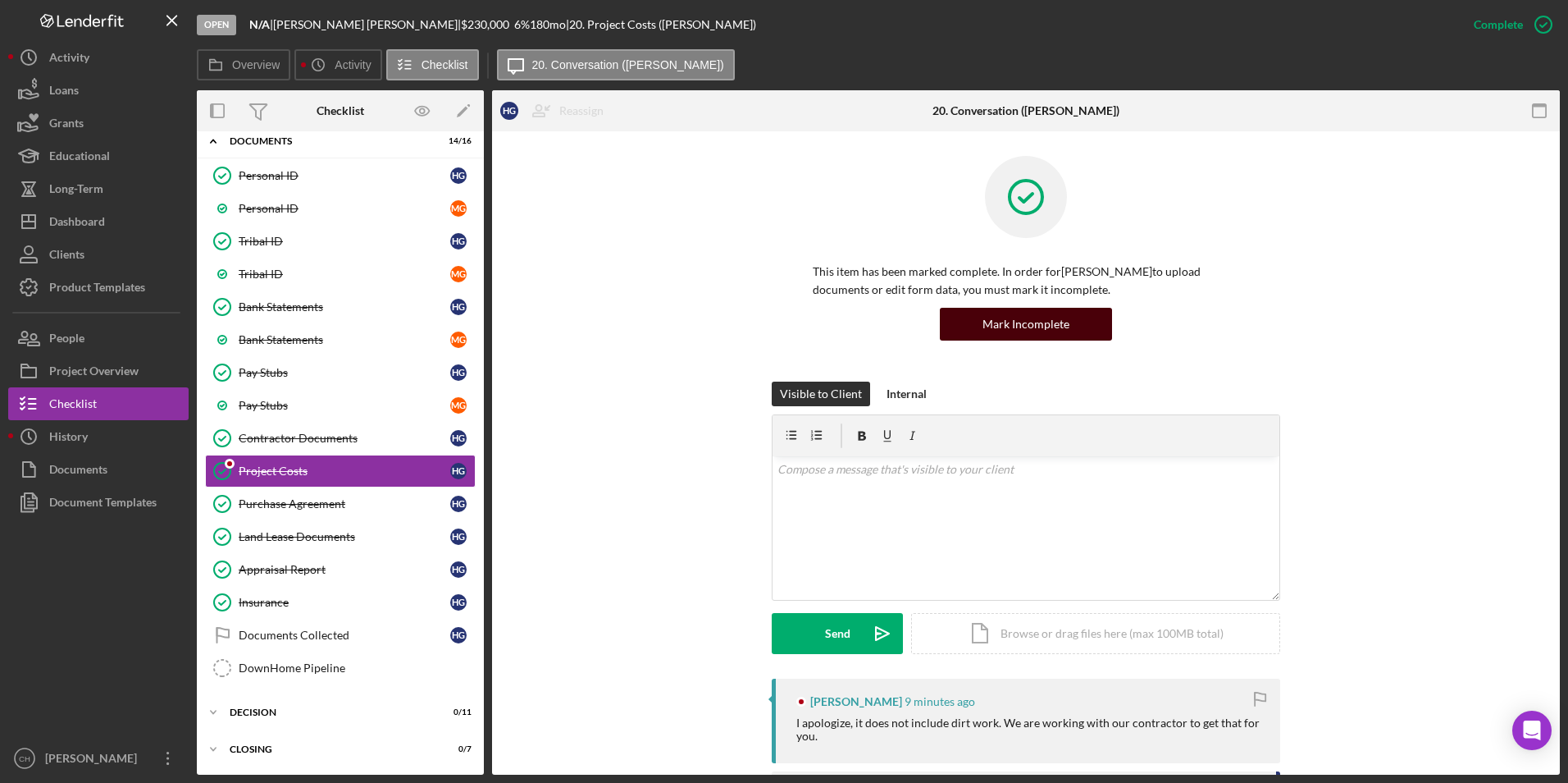
click at [1006, 331] on div "Mark Incomplete" at bounding box center [1026, 324] width 87 height 32
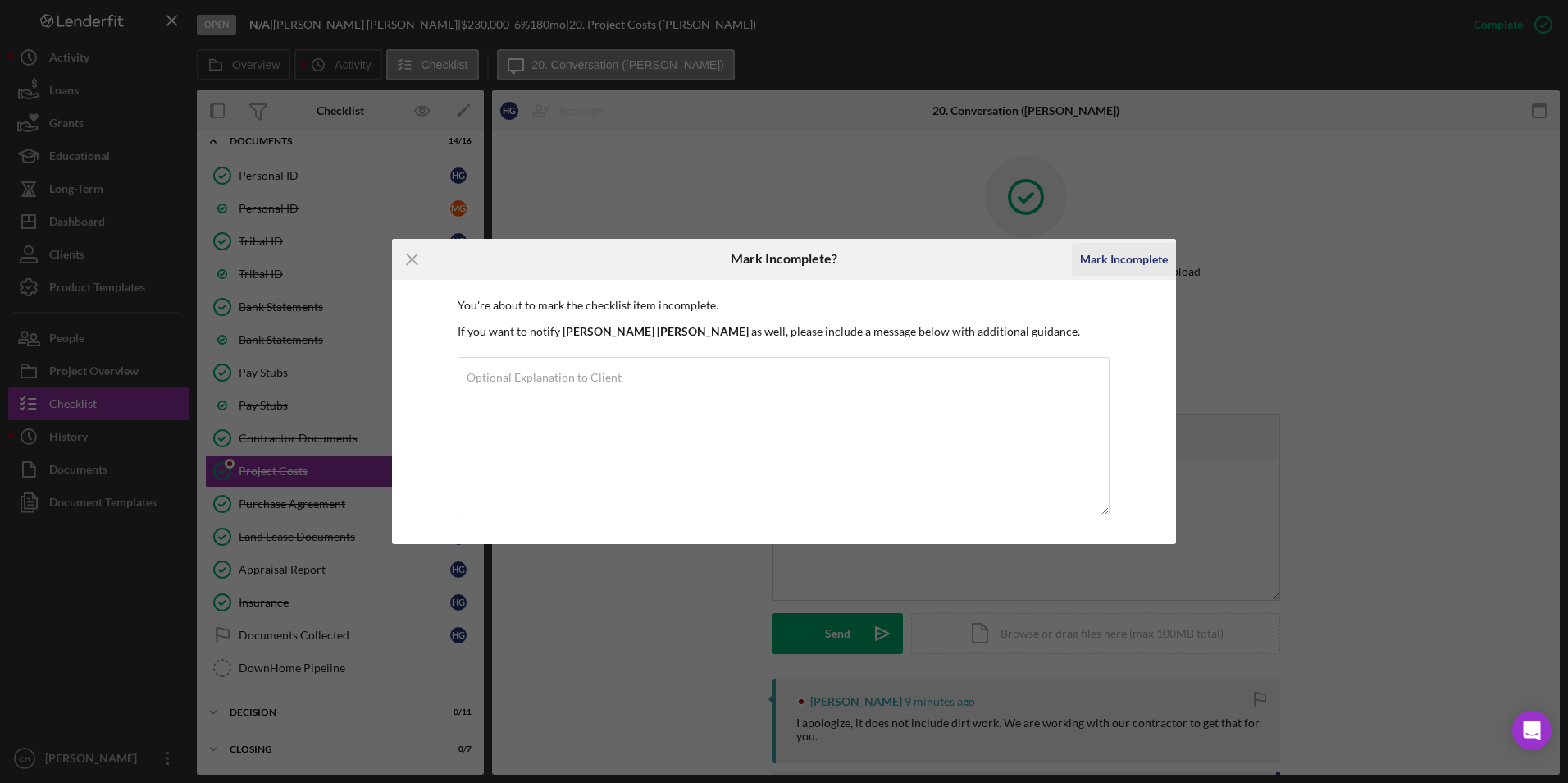
click at [1111, 258] on div "Mark Incomplete" at bounding box center [1124, 259] width 88 height 32
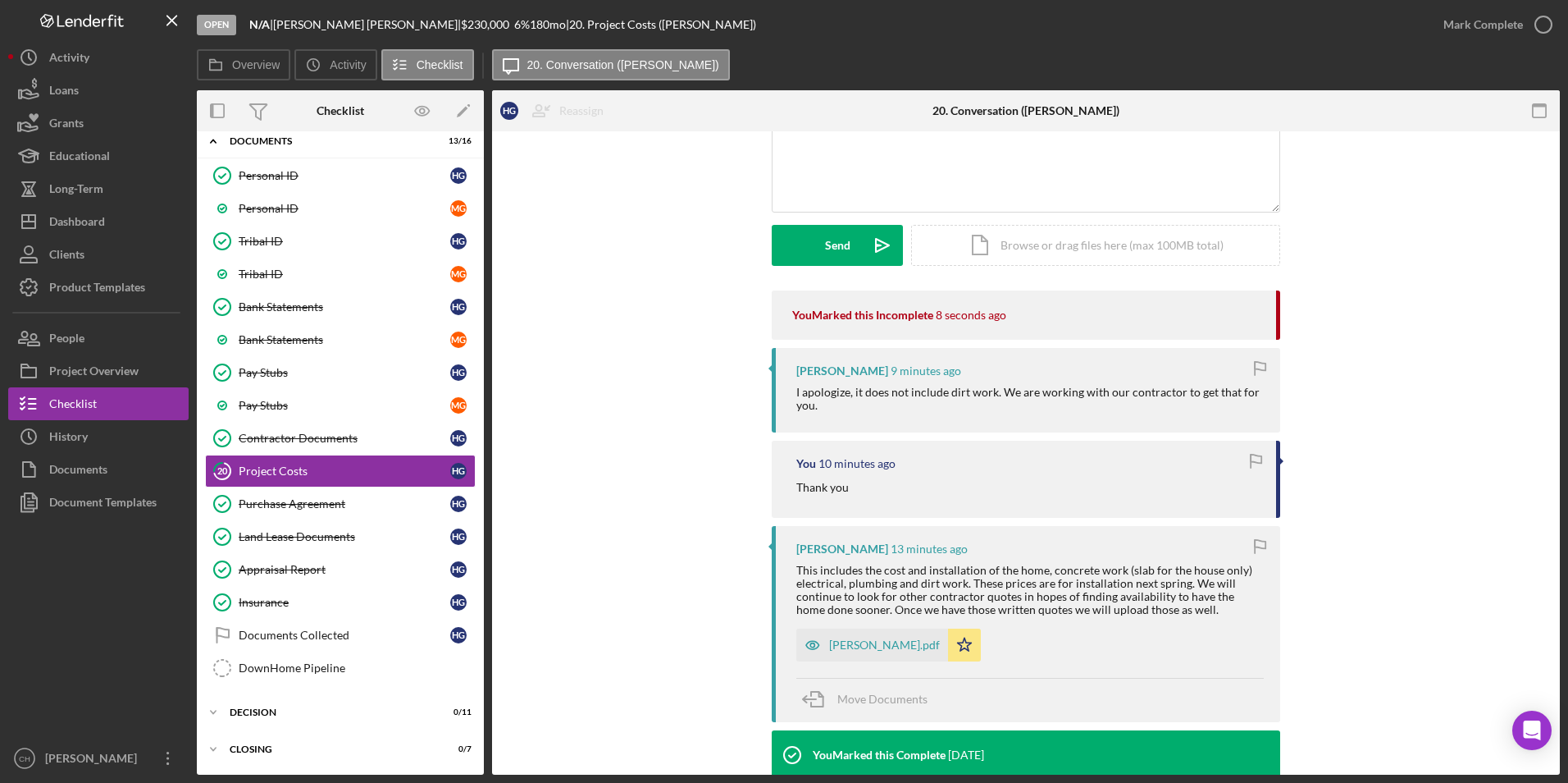
scroll to position [149, 0]
